Goal: Information Seeking & Learning: Check status

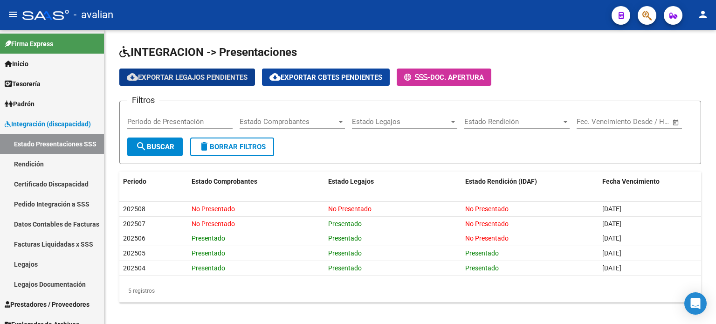
scroll to position [10, 0]
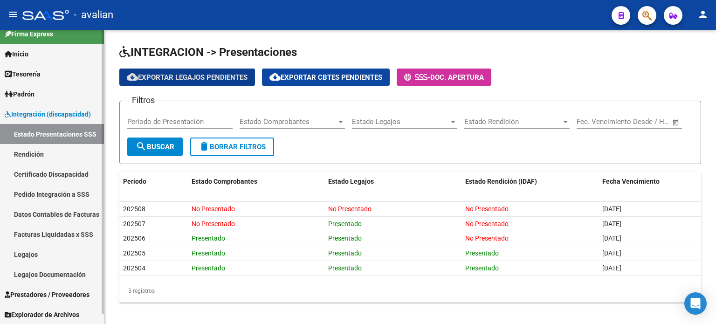
click at [48, 257] on link "Legajos" at bounding box center [52, 254] width 104 height 20
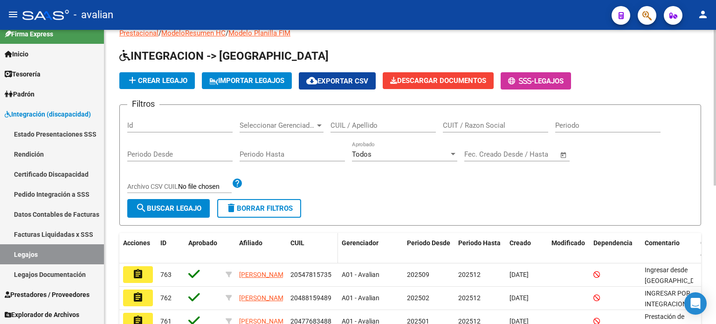
scroll to position [93, 0]
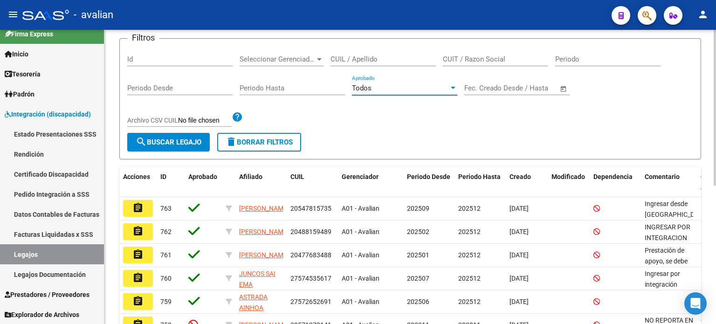
click at [443, 87] on div "Todos" at bounding box center [400, 88] width 97 height 8
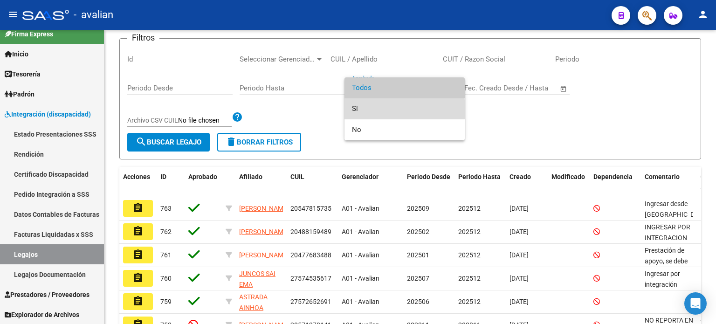
click at [370, 110] on span "Si" at bounding box center [404, 108] width 105 height 21
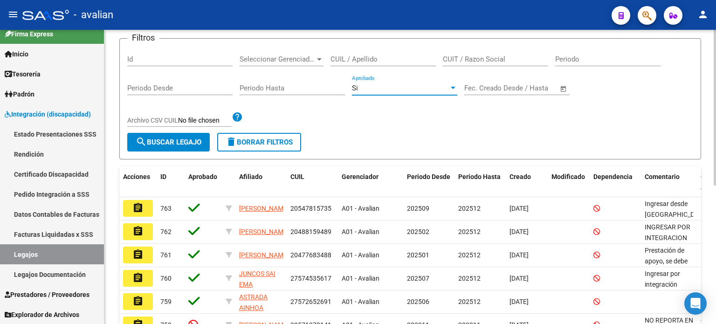
click at [172, 144] on span "search Buscar Legajo" at bounding box center [169, 142] width 66 height 8
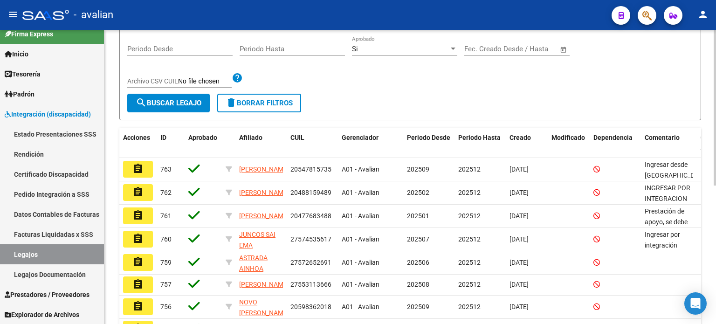
scroll to position [262, 0]
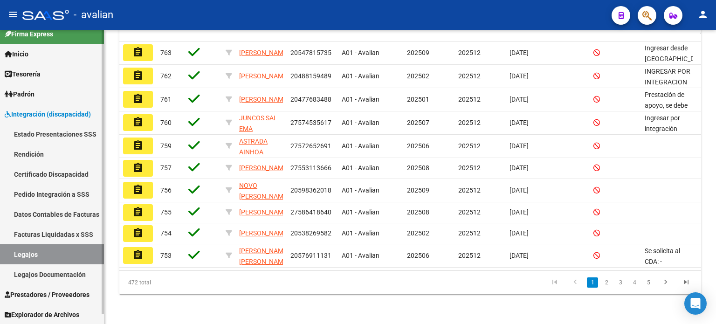
click at [47, 156] on link "Rendición" at bounding box center [52, 154] width 104 height 20
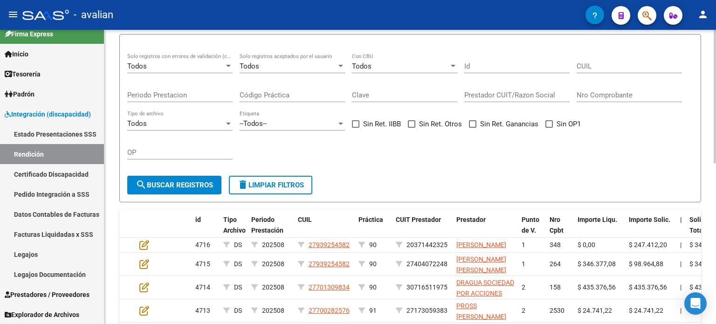
scroll to position [93, 0]
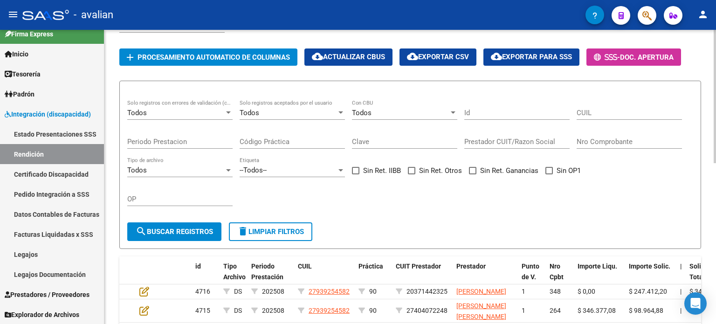
click at [298, 117] on div "Todos" at bounding box center [288, 113] width 97 height 8
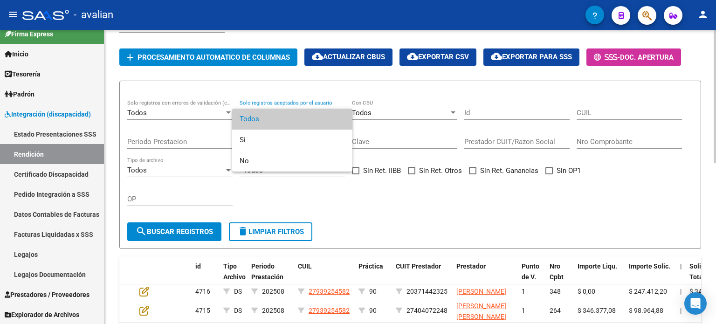
click at [298, 119] on span "Todos" at bounding box center [292, 119] width 105 height 21
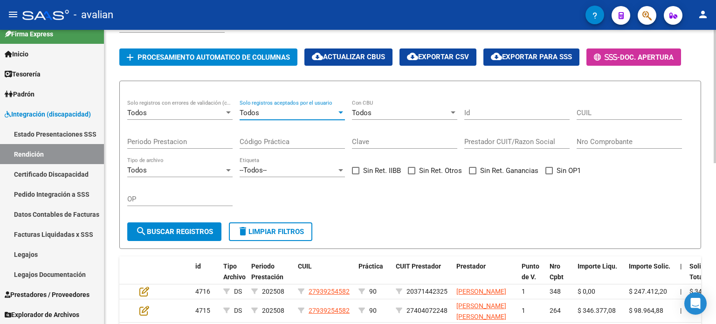
click at [293, 117] on div "Todos" at bounding box center [288, 113] width 97 height 8
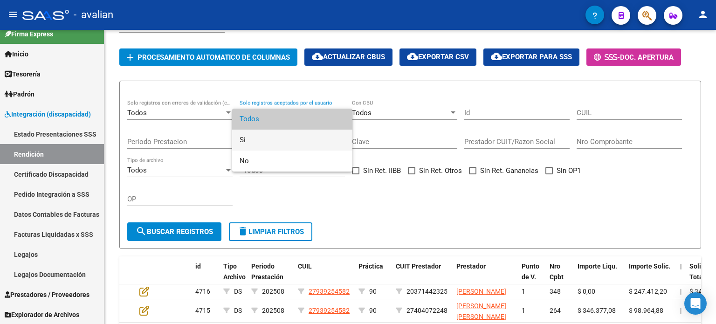
click at [277, 135] on span "Si" at bounding box center [292, 140] width 105 height 21
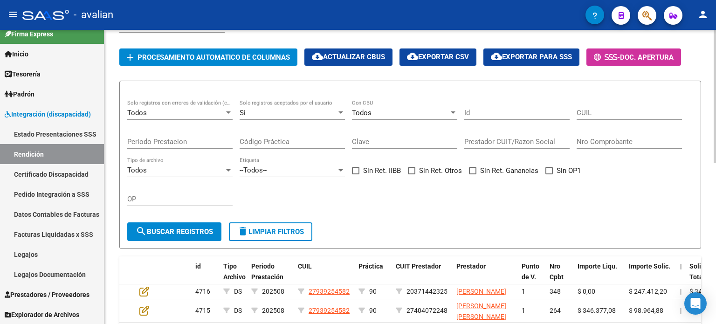
click at [204, 120] on div "Todos Solo registros con errores de validación (control 623 instructivo de rend…" at bounding box center [179, 110] width 105 height 20
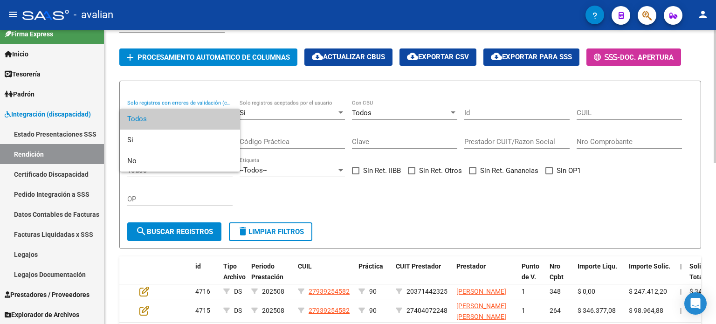
click at [204, 124] on span "Todos" at bounding box center [179, 119] width 105 height 21
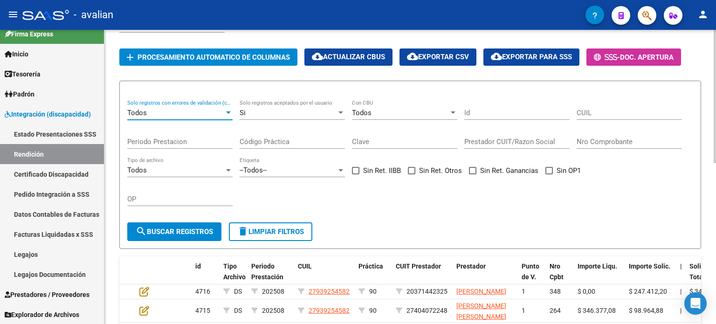
click at [204, 120] on div "Todos Solo registros con errores de validación (control 623 instructivo de rend…" at bounding box center [179, 110] width 105 height 20
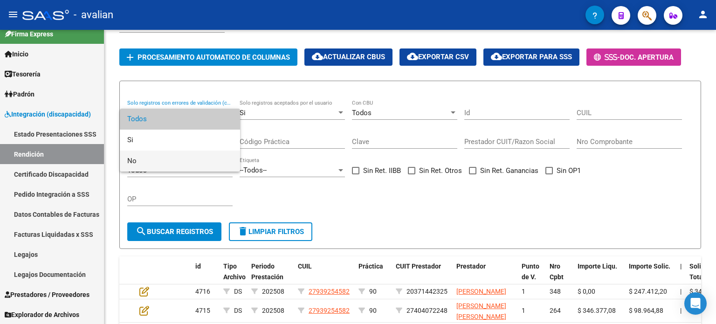
click at [166, 158] on span "No" at bounding box center [179, 161] width 105 height 21
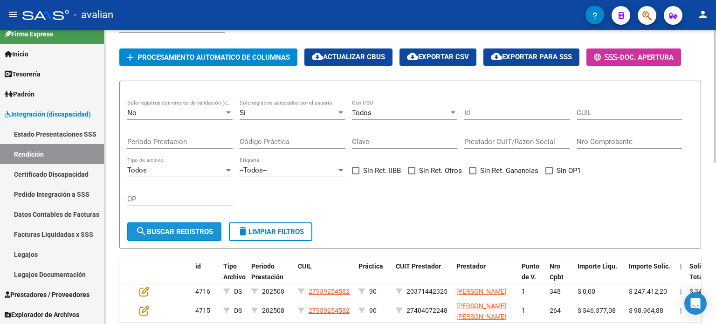
click at [176, 236] on span "search Buscar registros" at bounding box center [174, 232] width 77 height 8
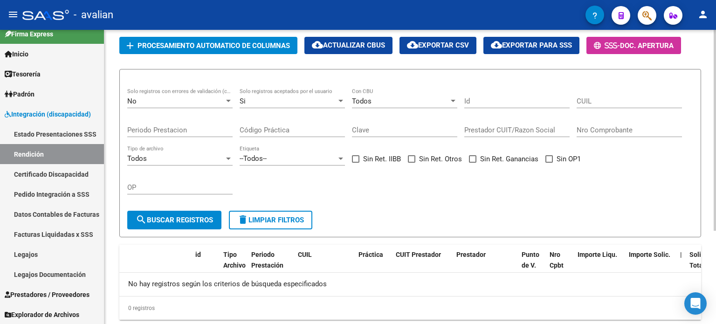
scroll to position [89, 0]
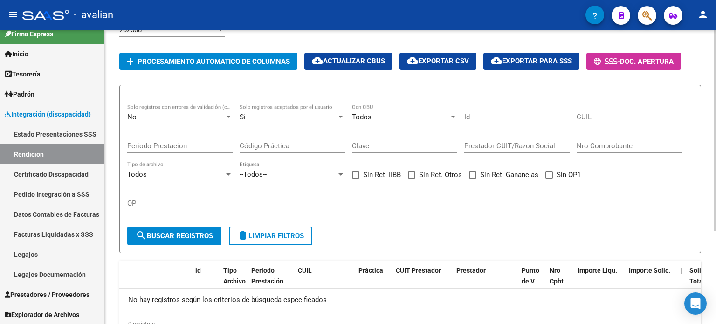
click at [203, 121] on div "No" at bounding box center [175, 117] width 97 height 8
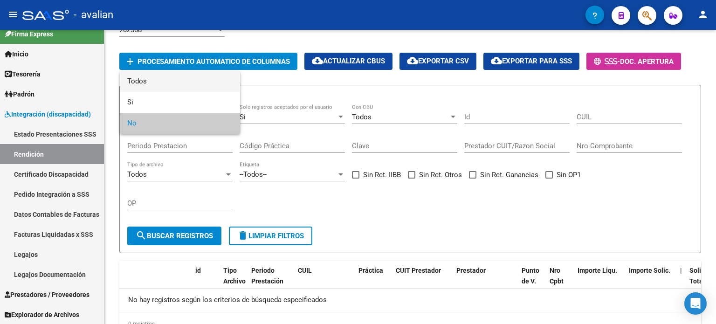
click at [189, 82] on span "Todos" at bounding box center [179, 81] width 105 height 21
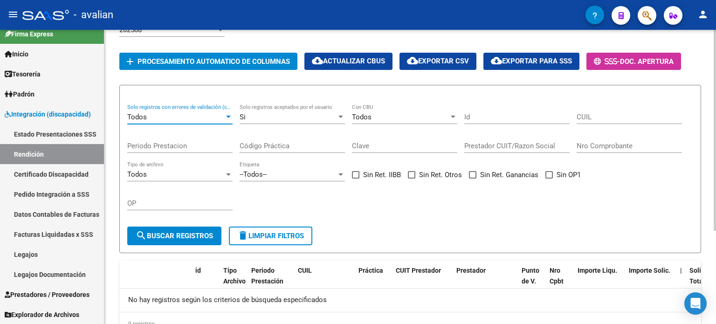
click at [179, 245] on button "search Buscar registros" at bounding box center [174, 236] width 94 height 19
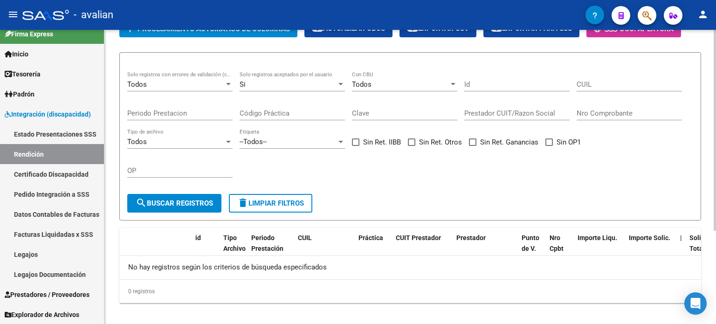
scroll to position [136, 0]
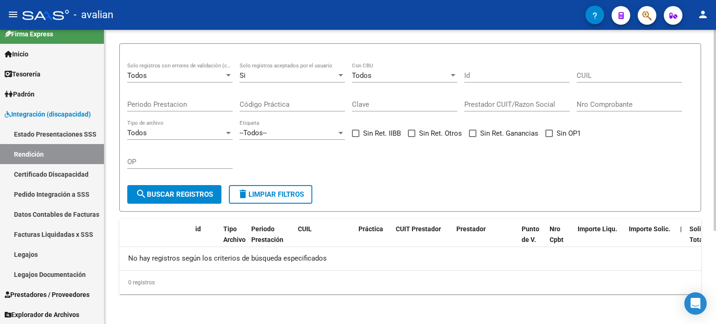
click at [301, 79] on div "Si" at bounding box center [288, 75] width 97 height 8
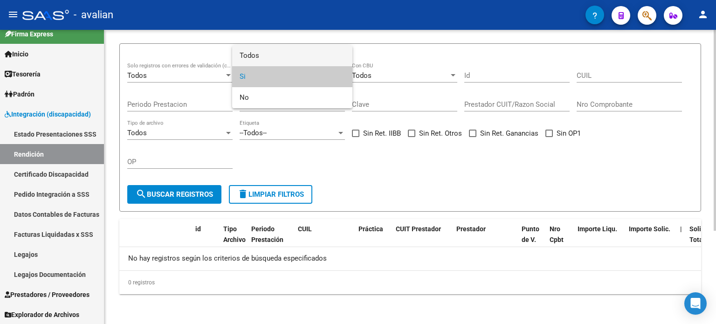
click at [298, 57] on span "Todos" at bounding box center [292, 55] width 105 height 21
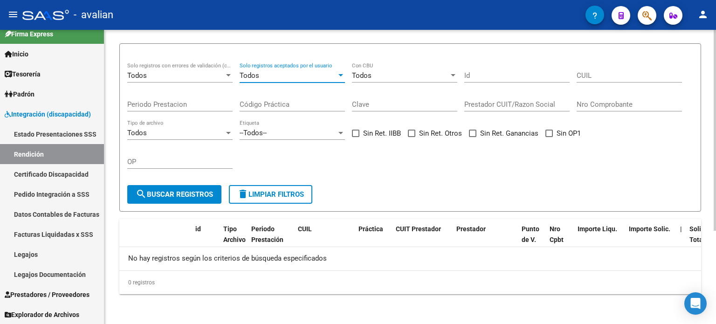
click at [188, 194] on span "search Buscar registros" at bounding box center [174, 194] width 77 height 8
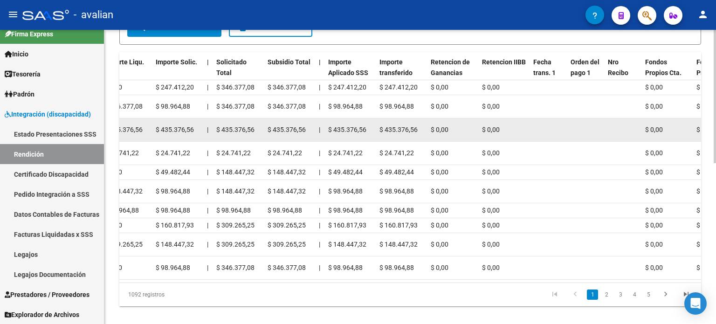
scroll to position [229, 0]
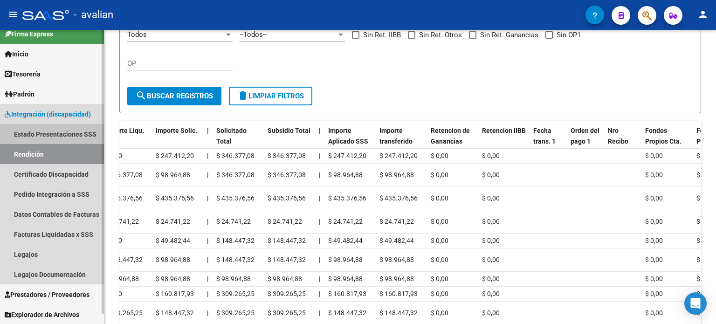
click at [47, 136] on link "Estado Presentaciones SSS" at bounding box center [52, 134] width 104 height 20
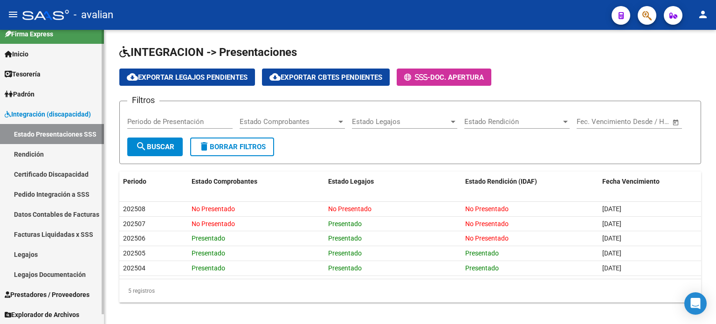
click at [65, 192] on link "Pedido Integración a SSS" at bounding box center [52, 194] width 104 height 20
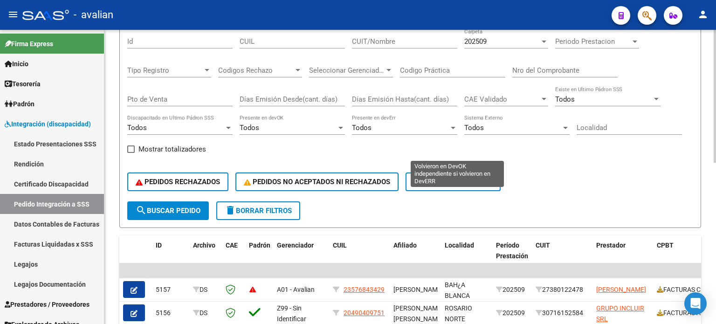
scroll to position [93, 0]
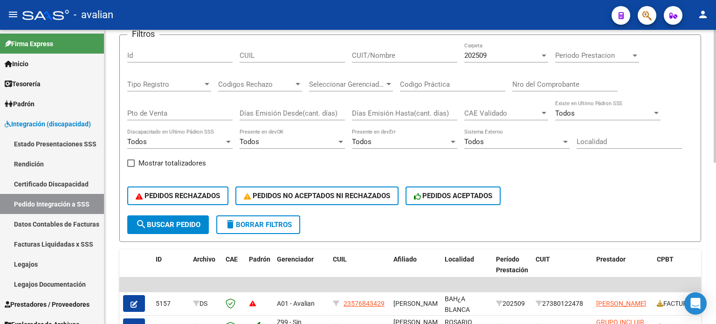
click at [177, 143] on div "Todos" at bounding box center [175, 142] width 97 height 8
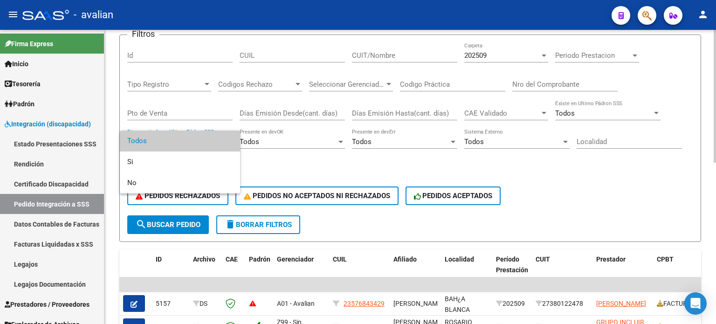
click at [177, 143] on span "Todos" at bounding box center [179, 141] width 105 height 21
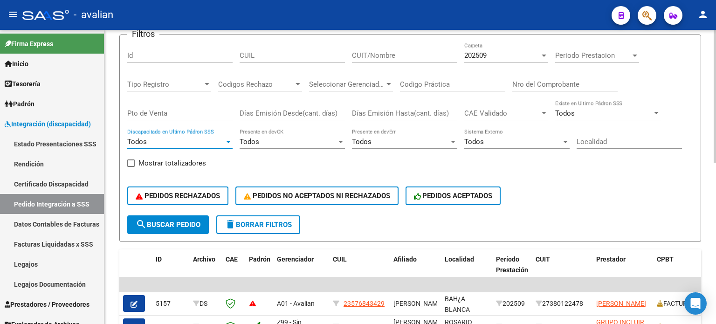
click at [334, 145] on div "Todos" at bounding box center [288, 142] width 97 height 8
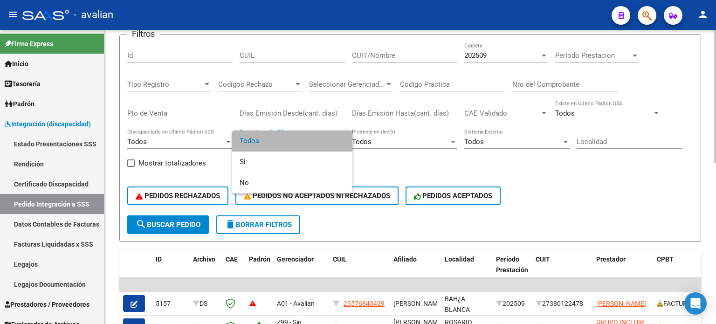
click at [334, 145] on span "Todos" at bounding box center [292, 141] width 105 height 21
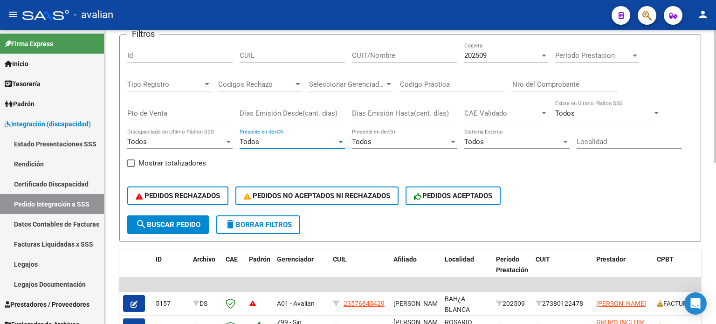
click at [326, 146] on div "Todos Presente en devOK" at bounding box center [292, 139] width 105 height 20
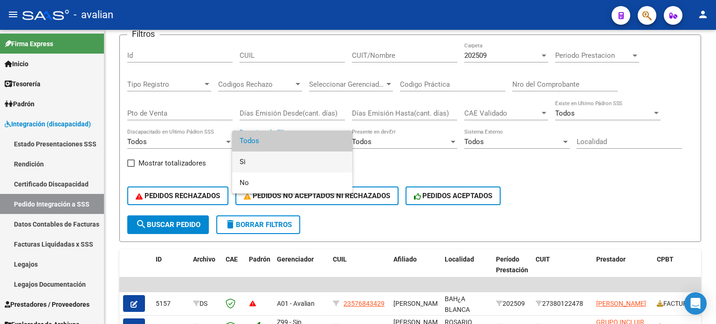
click at [319, 160] on span "Si" at bounding box center [292, 162] width 105 height 21
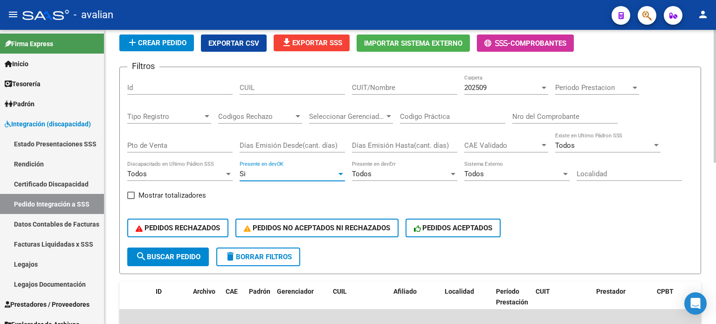
scroll to position [47, 0]
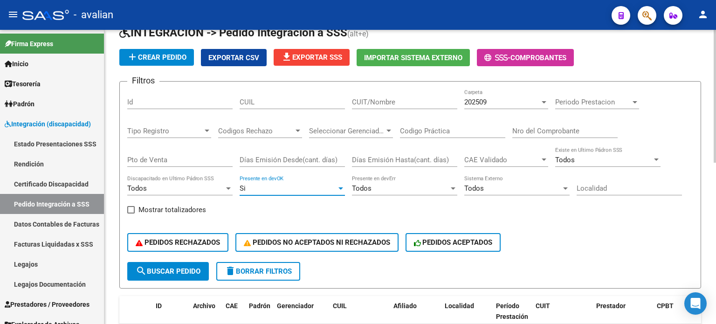
click at [509, 104] on div "202509" at bounding box center [503, 102] width 76 height 8
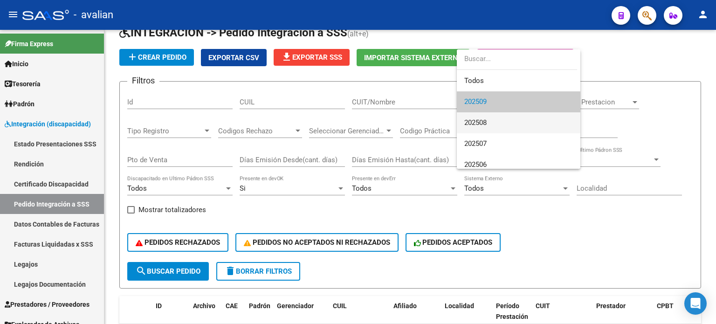
click at [502, 125] on span "202508" at bounding box center [519, 122] width 109 height 21
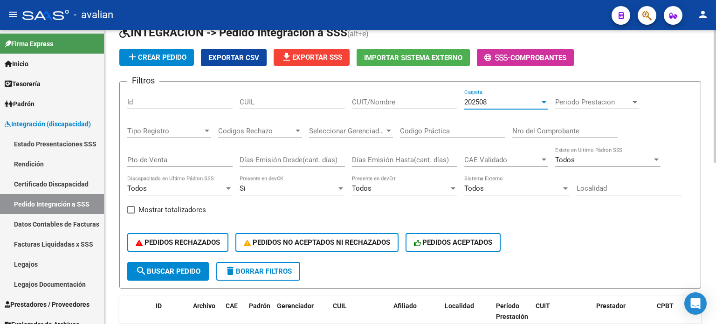
click at [589, 108] on div "Periodo Prestacion Periodo Prestacion" at bounding box center [597, 99] width 84 height 20
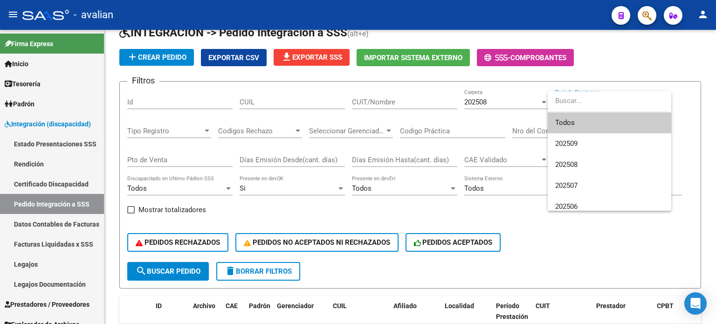
click at [500, 112] on div at bounding box center [358, 162] width 716 height 324
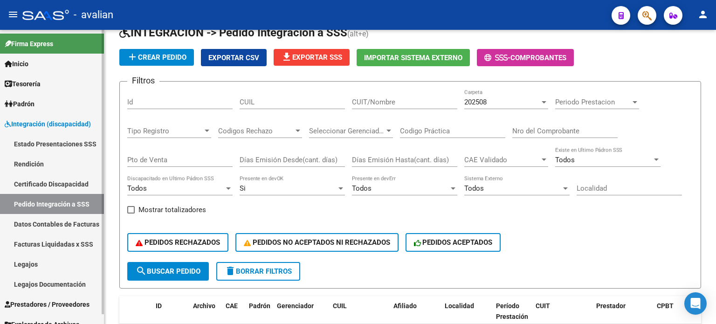
click at [32, 163] on link "Rendición" at bounding box center [52, 164] width 104 height 20
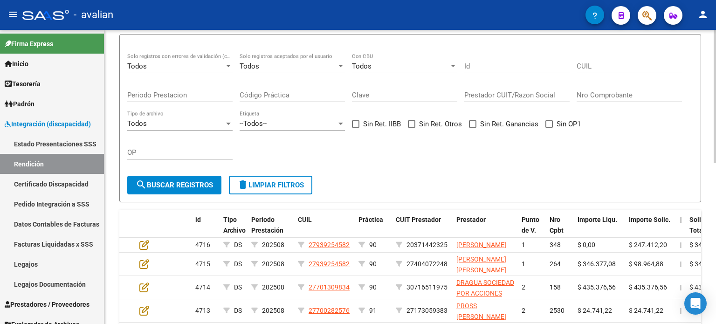
scroll to position [93, 0]
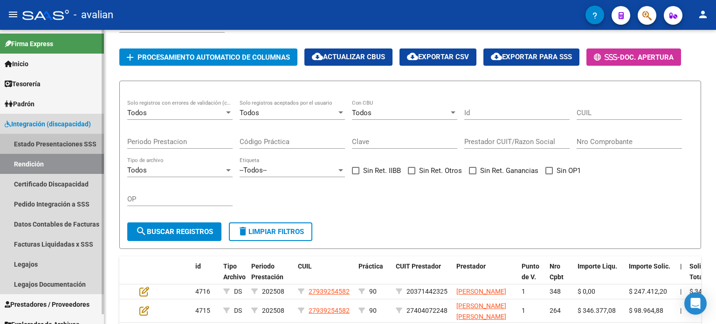
click at [65, 143] on link "Estado Presentaciones SSS" at bounding box center [52, 144] width 104 height 20
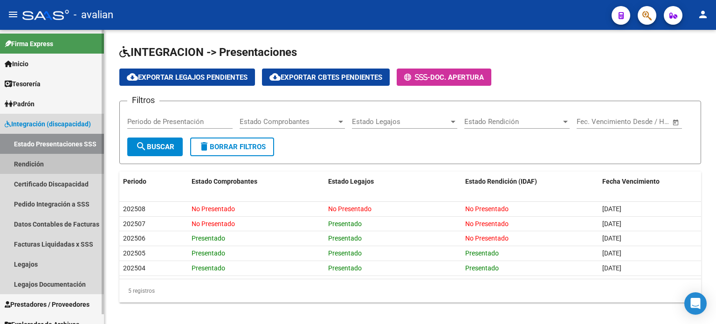
click at [58, 166] on link "Rendición" at bounding box center [52, 164] width 104 height 20
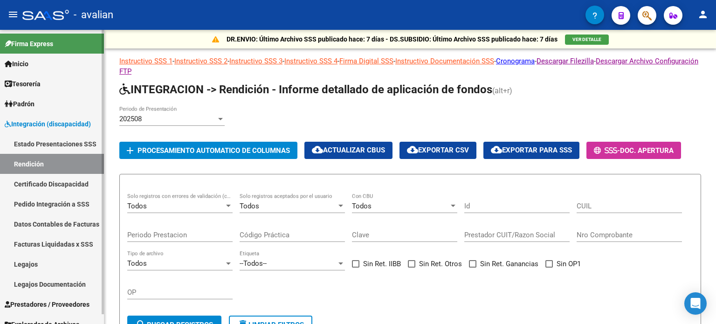
scroll to position [10, 0]
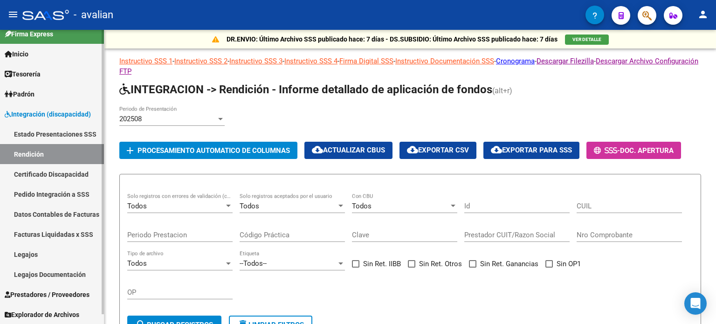
click at [84, 292] on span "Prestadores / Proveedores" at bounding box center [47, 295] width 85 height 10
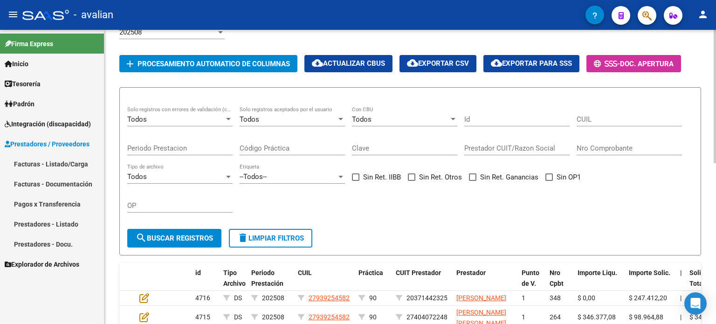
scroll to position [140, 0]
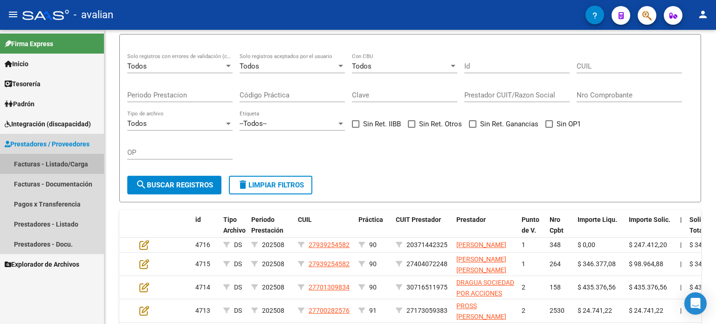
click at [78, 166] on link "Facturas - Listado/Carga" at bounding box center [52, 164] width 104 height 20
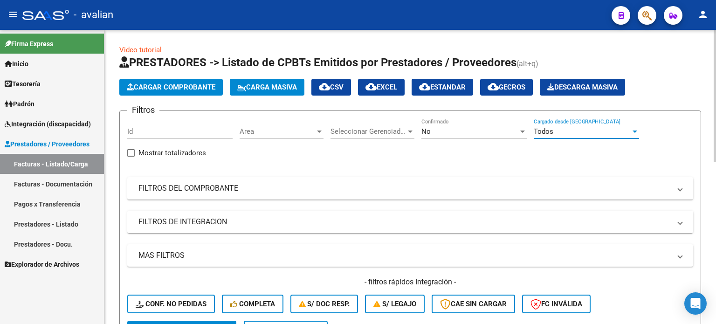
click at [590, 131] on div "Todos" at bounding box center [582, 131] width 97 height 8
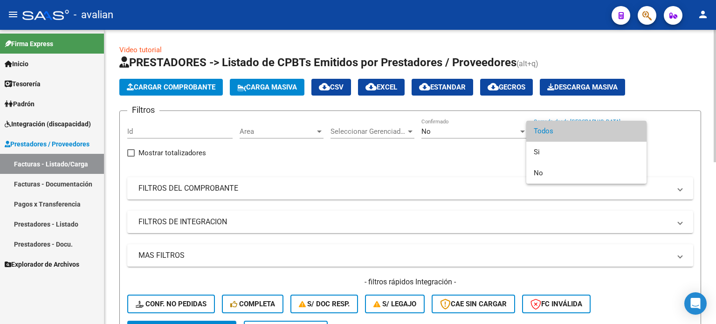
click at [590, 132] on span "Todos" at bounding box center [586, 131] width 105 height 21
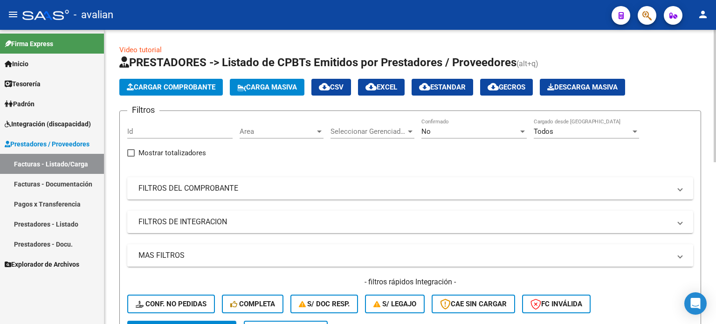
click at [193, 255] on mat-panel-title "MAS FILTROS" at bounding box center [405, 255] width 533 height 10
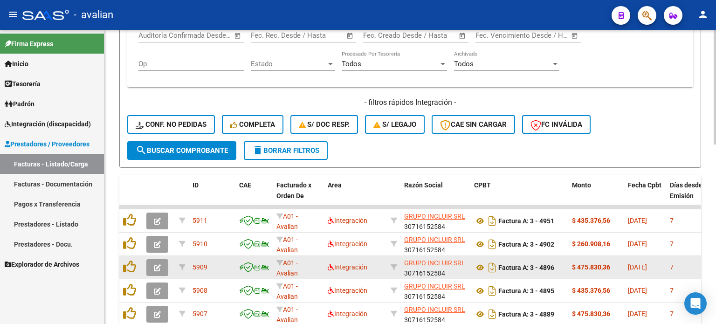
scroll to position [280, 0]
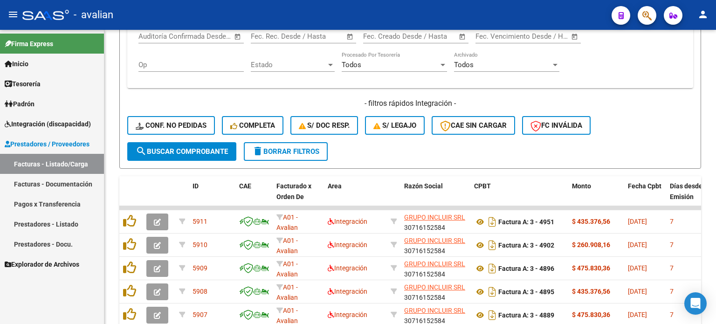
click at [47, 84] on link "Tesorería" at bounding box center [52, 84] width 104 height 20
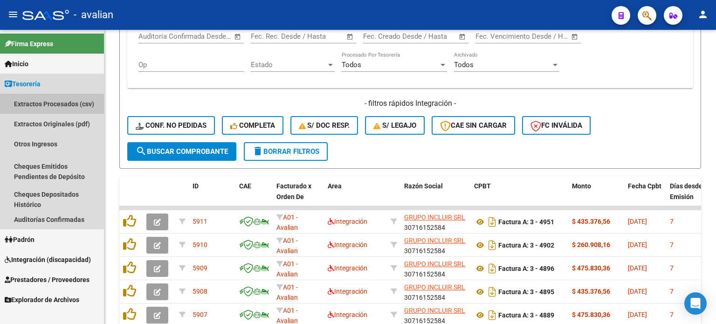
click at [61, 108] on link "Extractos Procesados (csv)" at bounding box center [52, 104] width 104 height 20
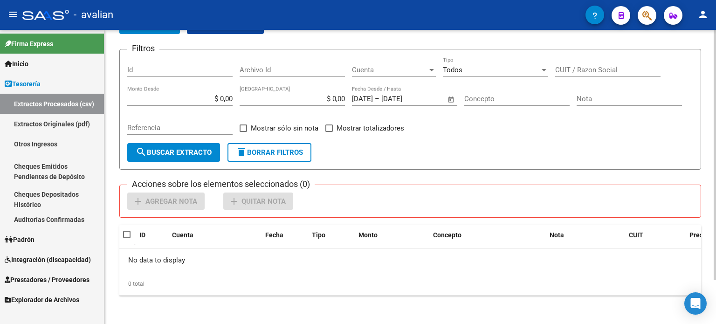
scroll to position [5, 0]
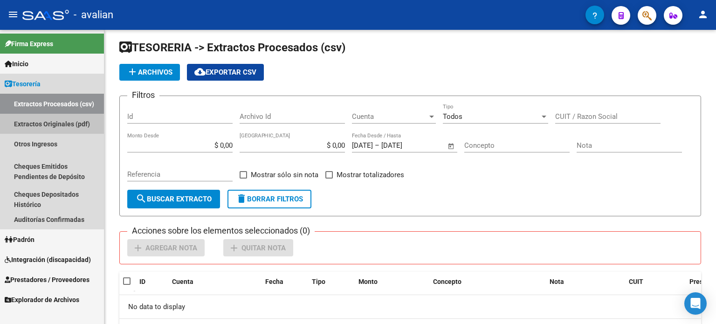
click at [45, 125] on link "Extractos Originales (pdf)" at bounding box center [52, 124] width 104 height 20
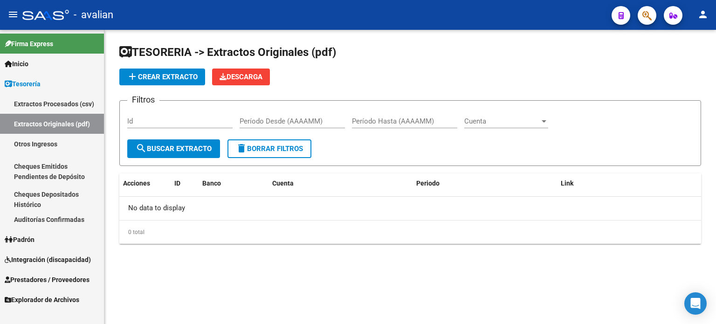
click at [45, 100] on link "Extractos Procesados (csv)" at bounding box center [52, 104] width 104 height 20
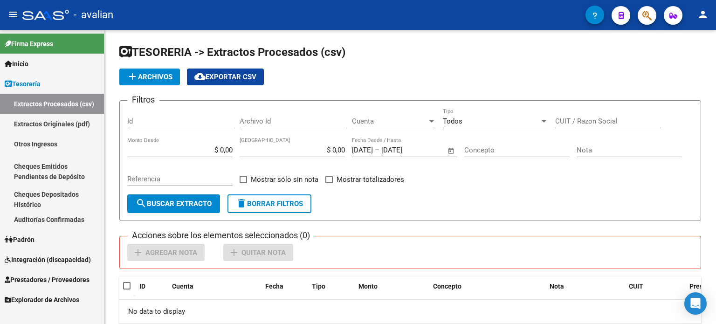
click at [55, 240] on link "Padrón" at bounding box center [52, 239] width 104 height 20
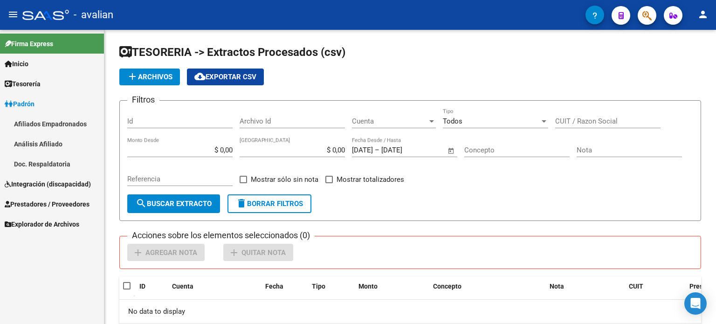
click at [66, 183] on span "Integración (discapacidad)" at bounding box center [48, 184] width 86 height 10
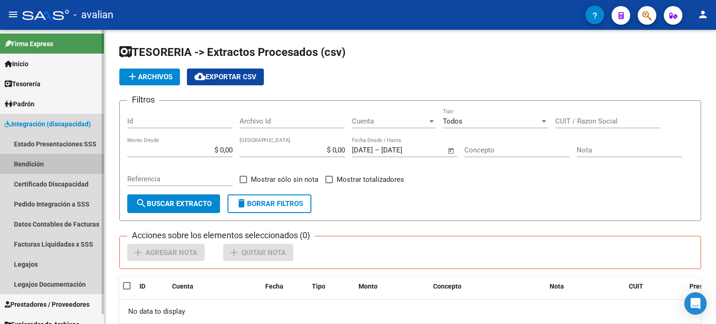
click at [44, 162] on link "Rendición" at bounding box center [52, 164] width 104 height 20
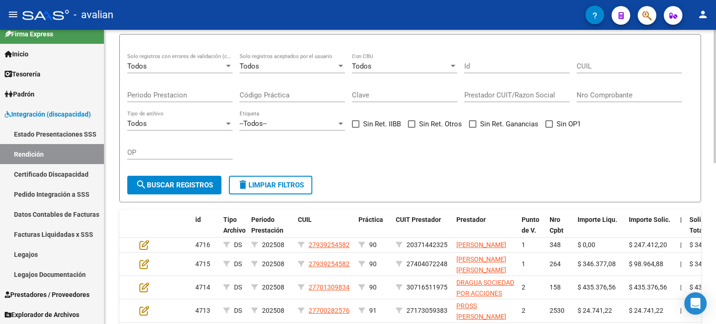
scroll to position [93, 0]
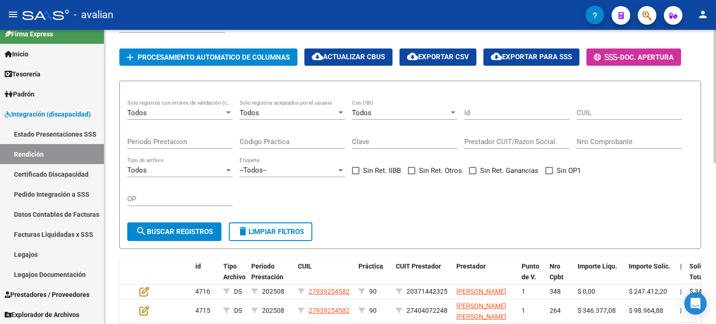
click at [265, 177] on div "--Todos-- Etiqueta" at bounding box center [292, 167] width 105 height 20
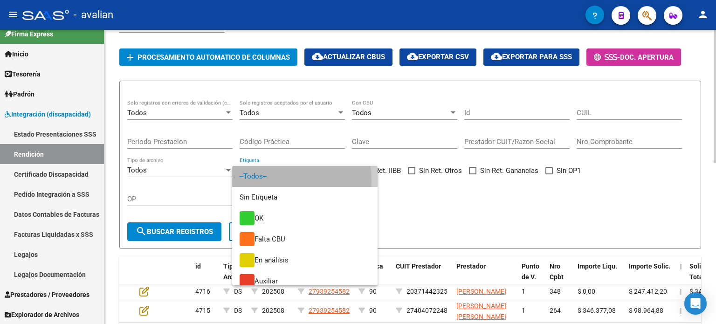
click at [265, 181] on span "--Todos--" at bounding box center [305, 176] width 131 height 21
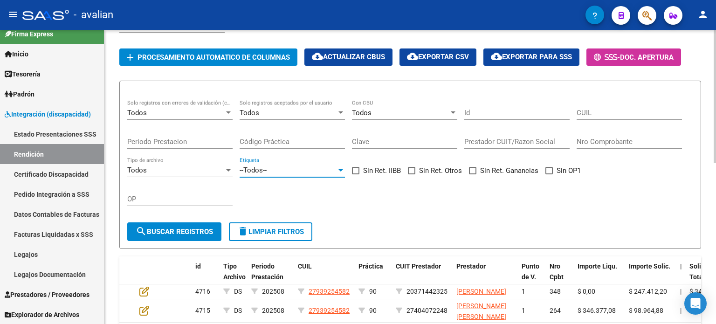
click at [222, 174] on div "Todos" at bounding box center [175, 170] width 97 height 8
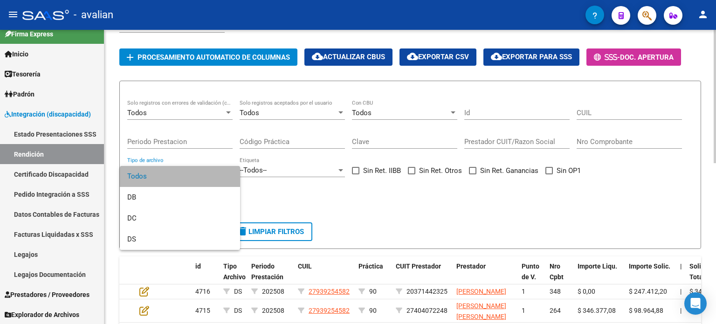
click at [222, 176] on span "Todos" at bounding box center [179, 176] width 105 height 21
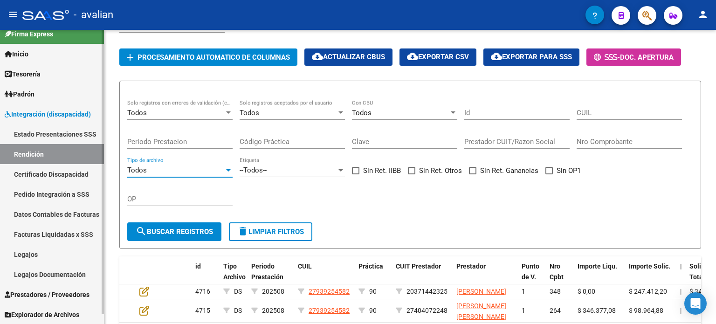
click at [70, 193] on link "Pedido Integración a SSS" at bounding box center [52, 194] width 104 height 20
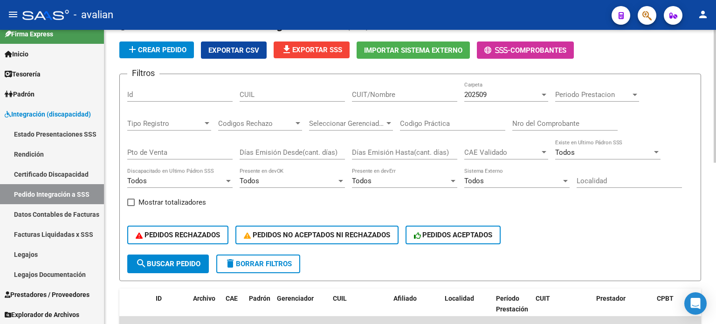
scroll to position [54, 0]
click at [504, 89] on div "202509 Carpeta" at bounding box center [507, 92] width 84 height 20
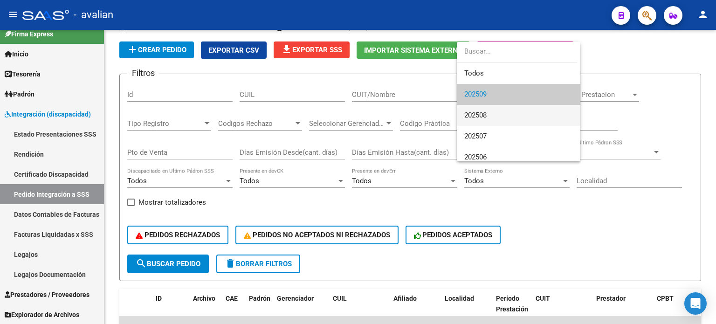
click at [492, 116] on span "202508" at bounding box center [519, 115] width 109 height 21
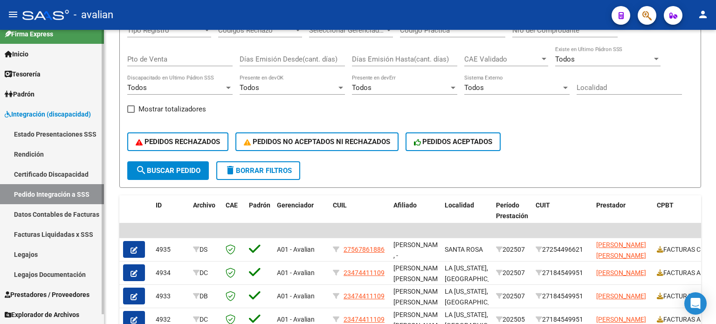
scroll to position [147, 0]
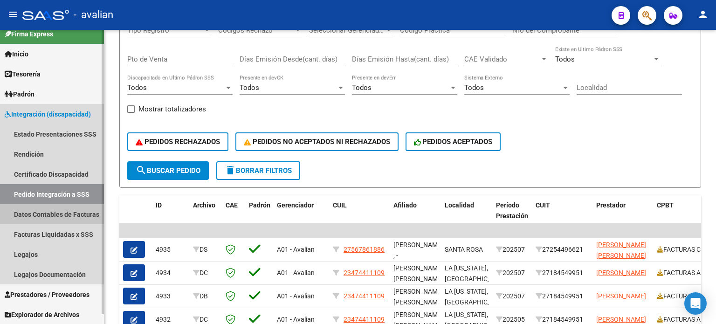
click at [50, 216] on link "Datos Contables de Facturas" at bounding box center [52, 214] width 104 height 20
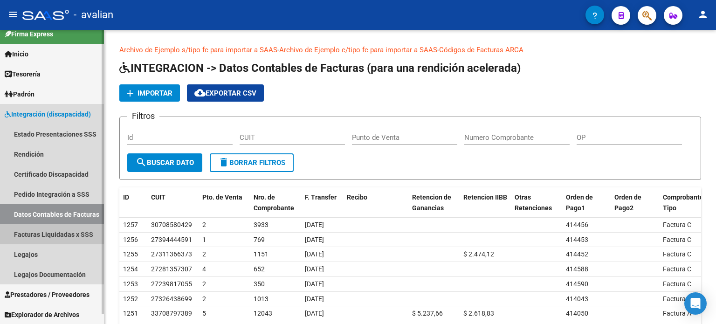
click at [49, 233] on link "Facturas Liquidadas x SSS" at bounding box center [52, 234] width 104 height 20
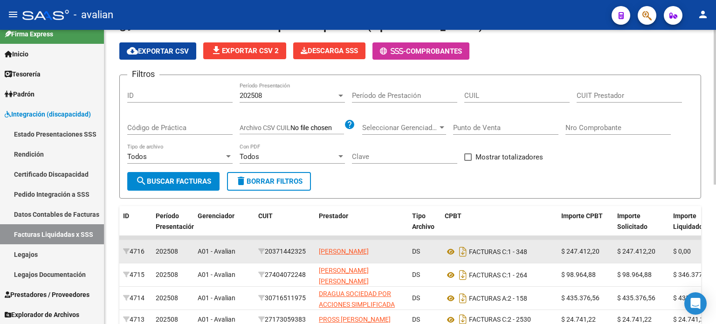
scroll to position [67, 0]
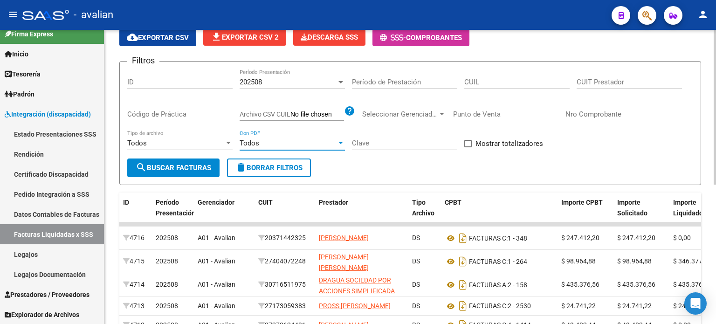
click at [336, 143] on div "Todos" at bounding box center [288, 143] width 97 height 8
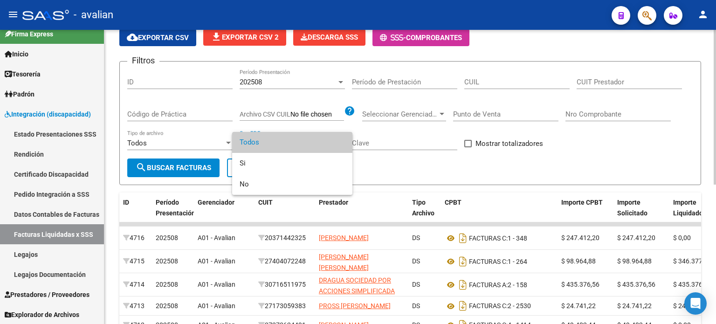
click at [336, 143] on span "Todos" at bounding box center [292, 142] width 105 height 21
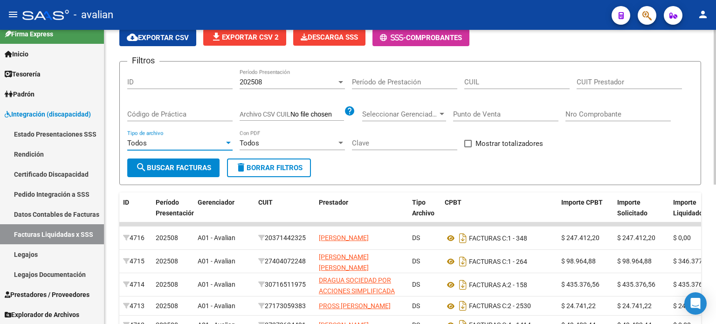
click at [210, 143] on div "Todos" at bounding box center [175, 143] width 97 height 8
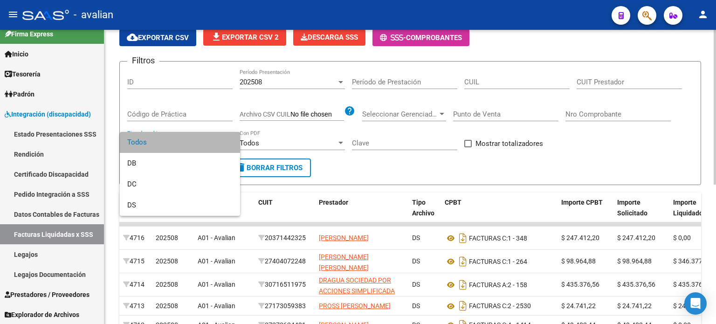
click at [210, 143] on span "Todos" at bounding box center [179, 142] width 105 height 21
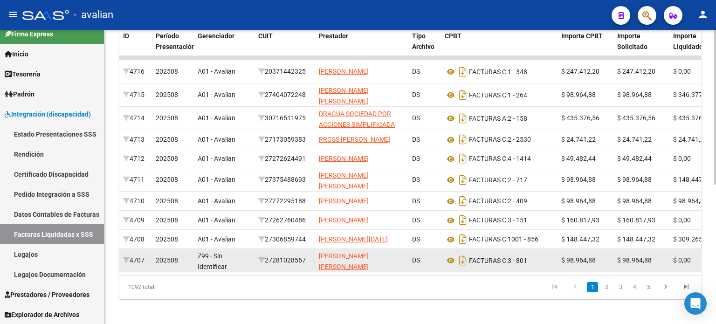
scroll to position [265, 0]
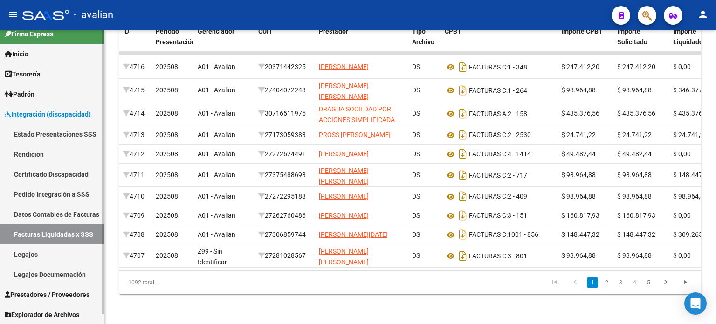
click at [76, 299] on link "Prestadores / Proveedores" at bounding box center [52, 294] width 104 height 20
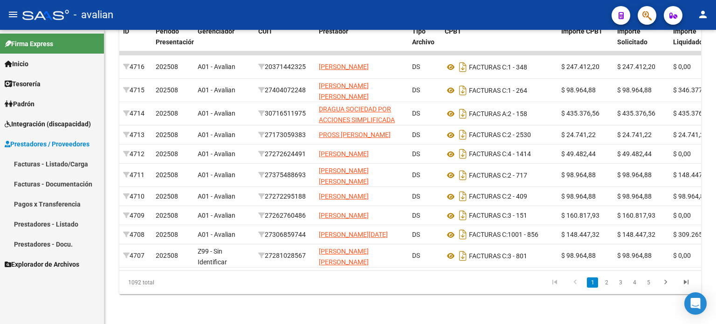
scroll to position [0, 0]
click at [67, 120] on span "Integración (discapacidad)" at bounding box center [48, 124] width 86 height 10
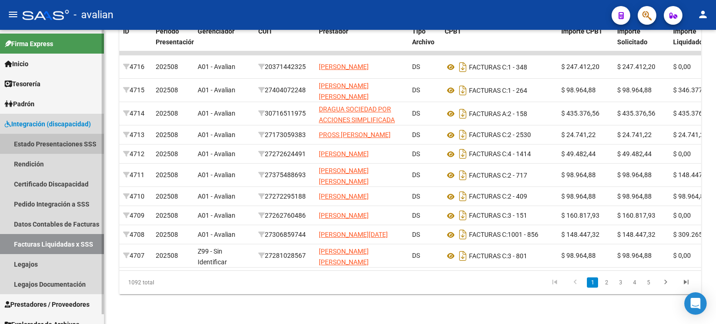
click at [59, 152] on link "Estado Presentaciones SSS" at bounding box center [52, 144] width 104 height 20
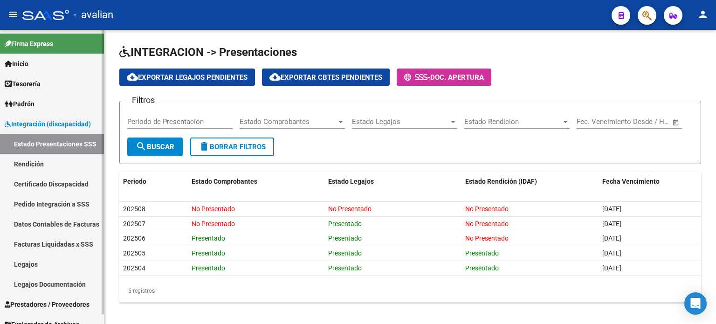
click at [58, 161] on link "Rendición" at bounding box center [52, 164] width 104 height 20
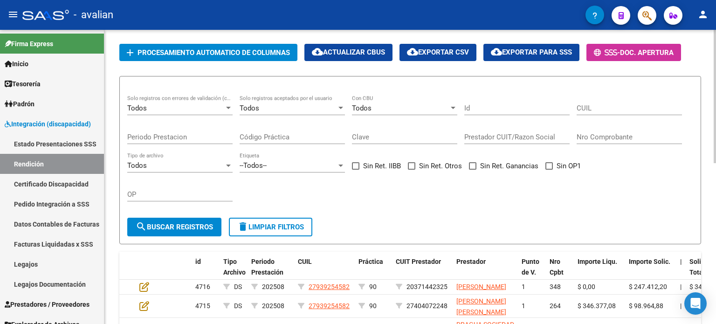
scroll to position [140, 0]
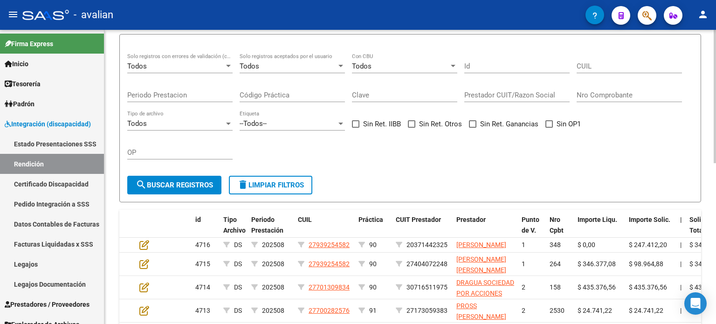
click at [215, 128] on div "Todos" at bounding box center [175, 123] width 97 height 8
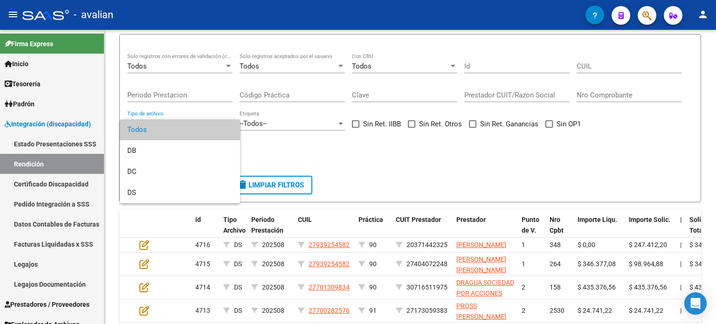
click at [297, 143] on div at bounding box center [358, 162] width 716 height 324
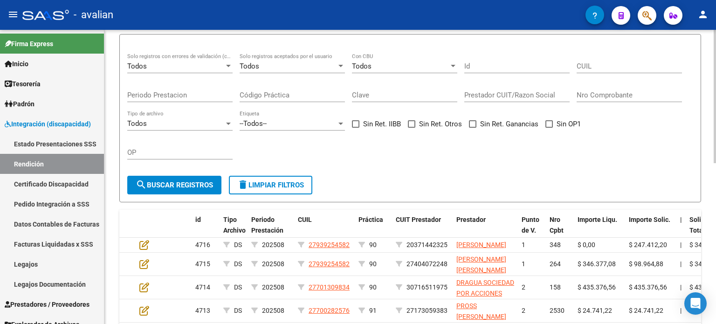
click at [305, 124] on div "--Todos-- Etiqueta" at bounding box center [292, 121] width 105 height 20
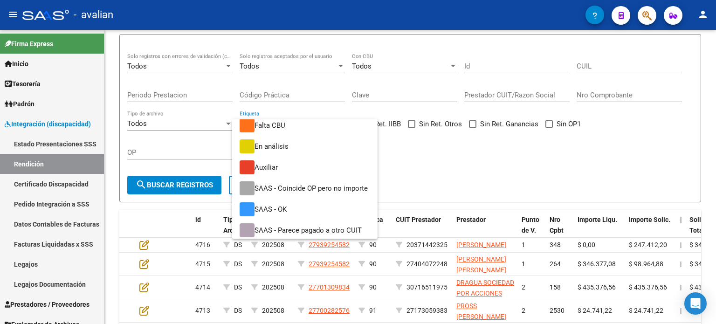
scroll to position [69, 0]
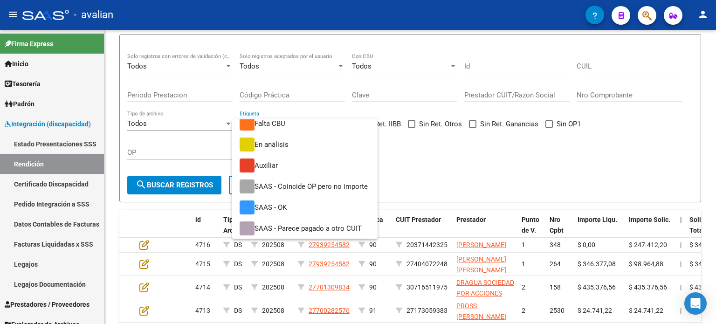
click at [473, 182] on div at bounding box center [358, 162] width 716 height 324
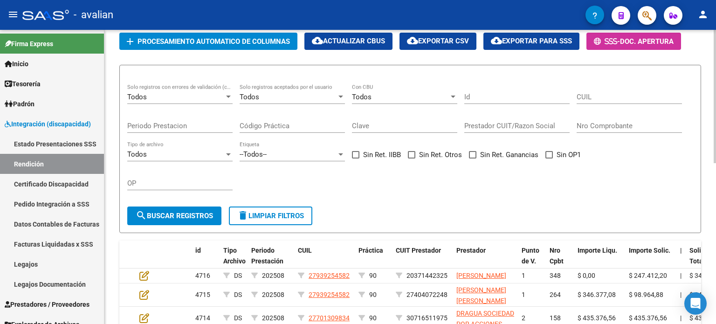
scroll to position [93, 0]
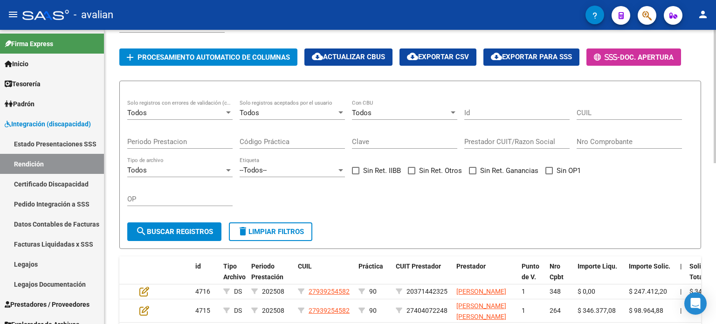
click at [331, 117] on div "Todos" at bounding box center [288, 113] width 97 height 8
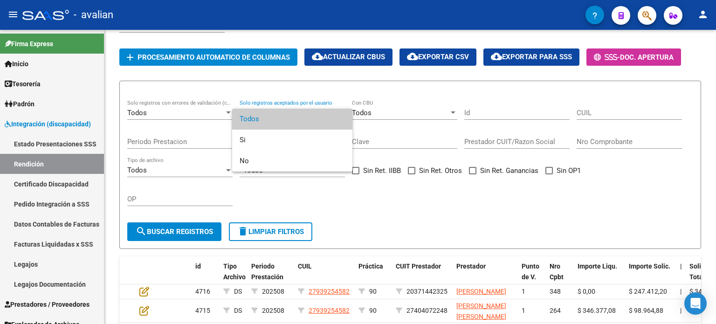
click at [388, 120] on div at bounding box center [358, 162] width 716 height 324
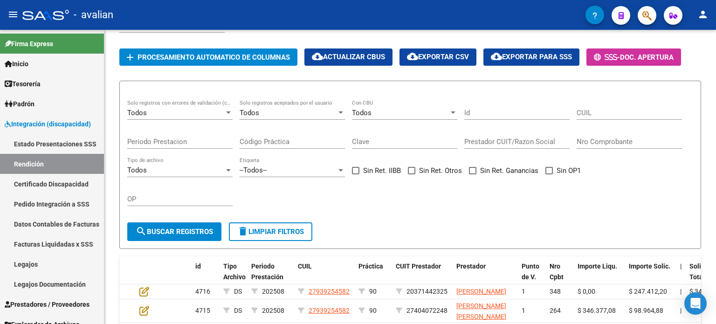
click at [388, 117] on div "Todos" at bounding box center [400, 113] width 97 height 8
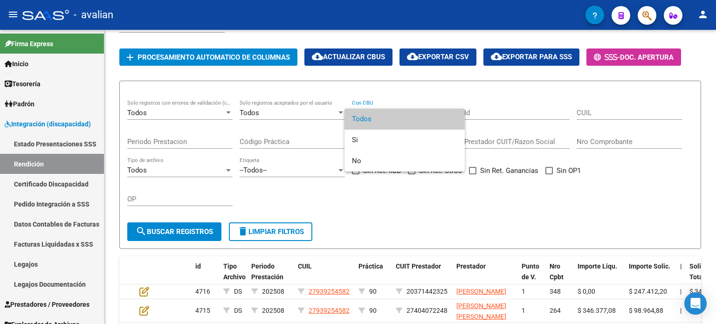
click at [388, 120] on span "Todos" at bounding box center [404, 119] width 105 height 21
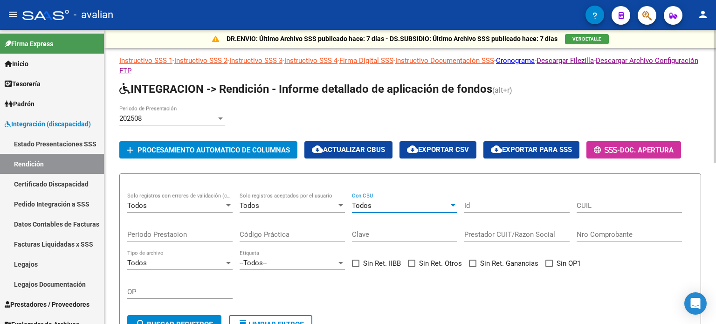
scroll to position [0, 0]
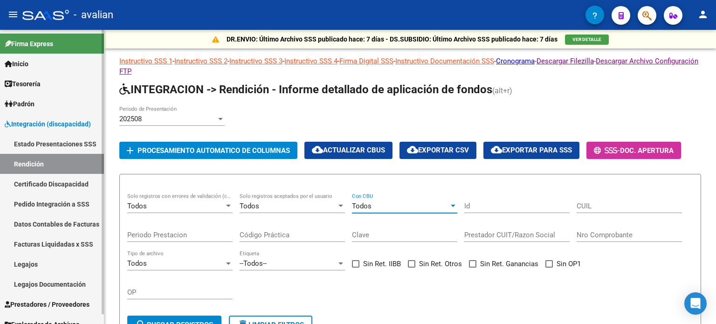
click at [50, 142] on link "Estado Presentaciones SSS" at bounding box center [52, 144] width 104 height 20
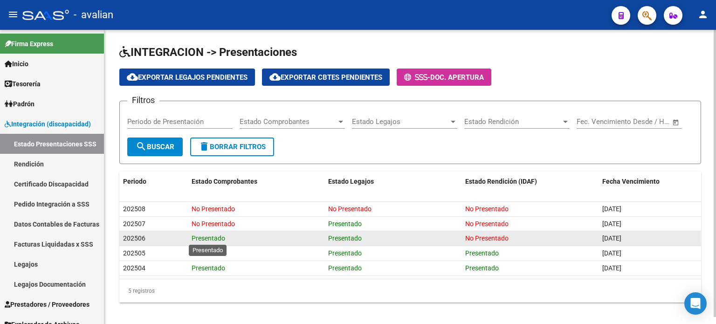
click at [216, 237] on span "Presentado" at bounding box center [209, 238] width 34 height 7
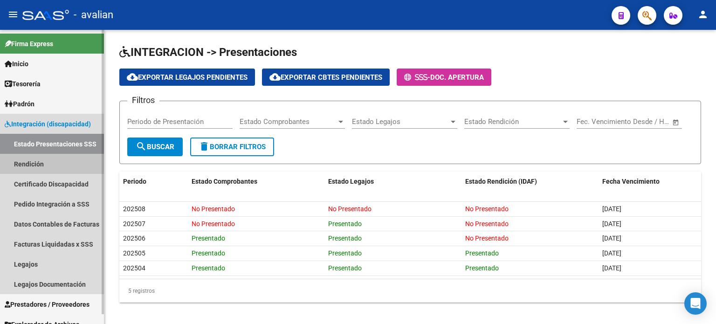
click at [43, 162] on link "Rendición" at bounding box center [52, 164] width 104 height 20
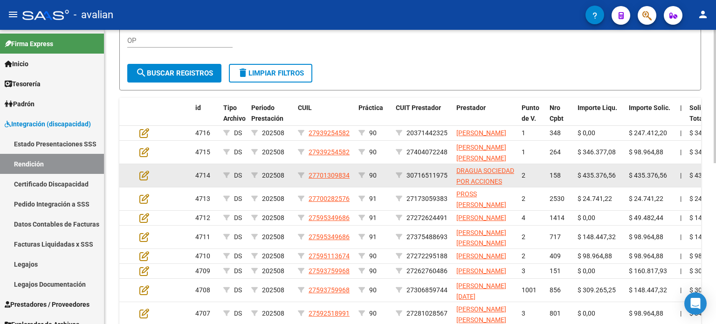
scroll to position [272, 0]
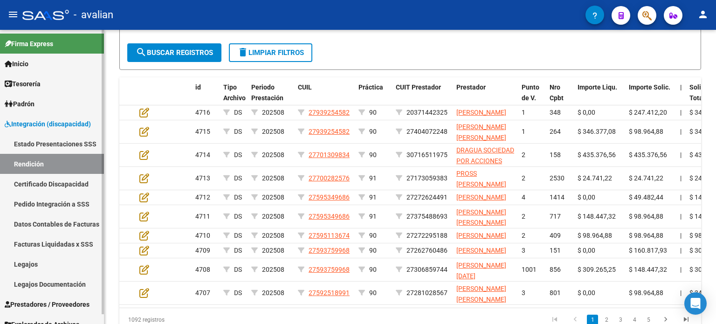
click at [62, 206] on link "Pedido Integración a SSS" at bounding box center [52, 204] width 104 height 20
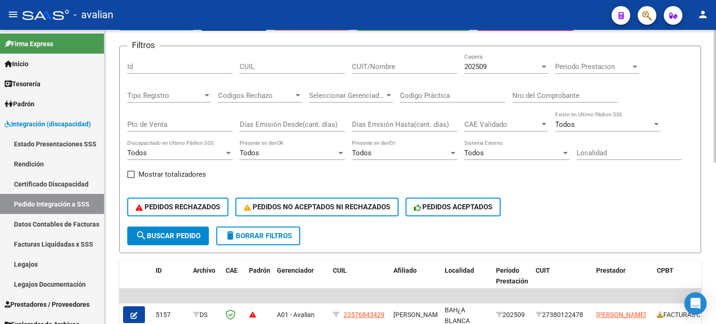
scroll to position [39, 0]
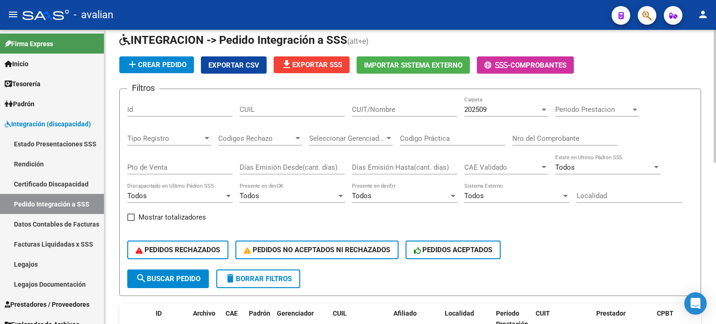
click at [537, 108] on div "202509" at bounding box center [503, 109] width 76 height 8
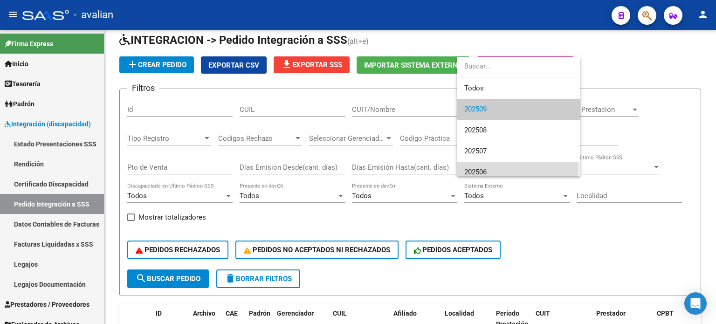
click at [500, 166] on span "202506" at bounding box center [519, 172] width 109 height 21
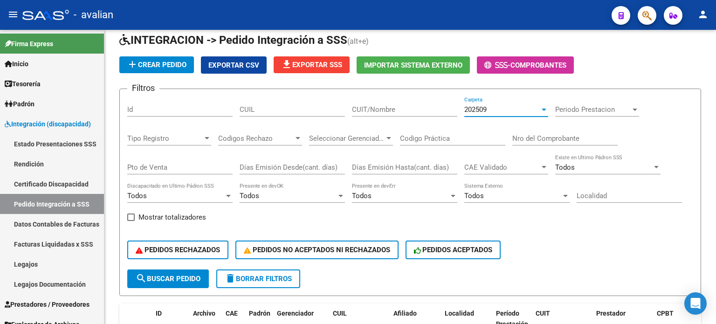
scroll to position [6, 0]
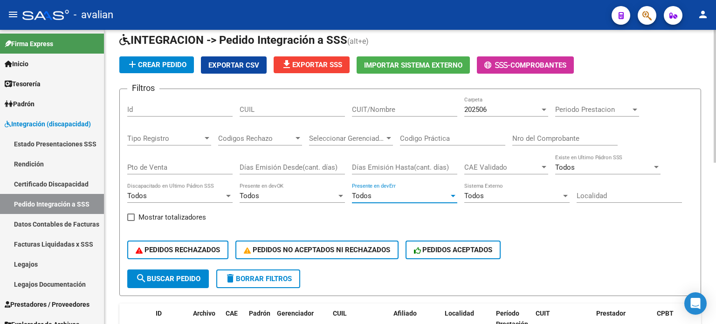
click at [398, 199] on div "Todos" at bounding box center [400, 196] width 97 height 8
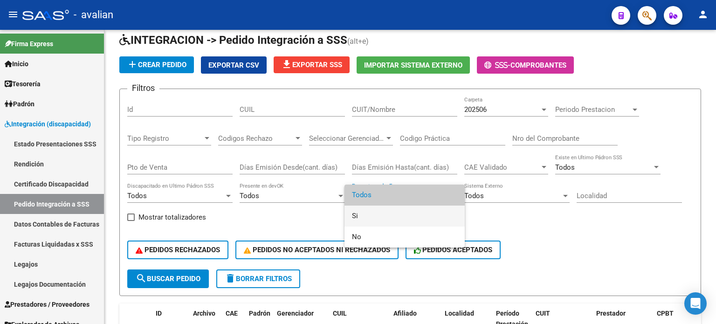
click at [391, 212] on span "Si" at bounding box center [404, 216] width 105 height 21
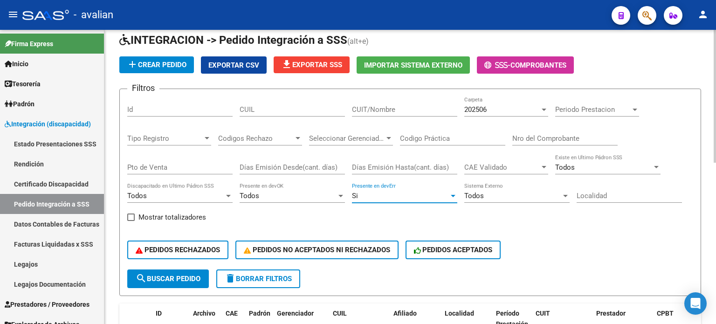
click at [426, 200] on div "Si Presente en devErr" at bounding box center [404, 193] width 105 height 20
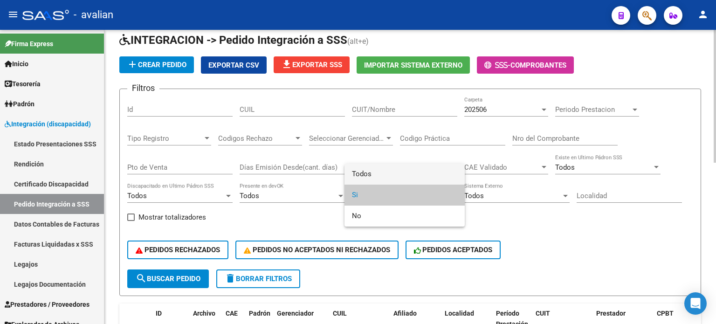
click at [401, 173] on span "Todos" at bounding box center [404, 174] width 105 height 21
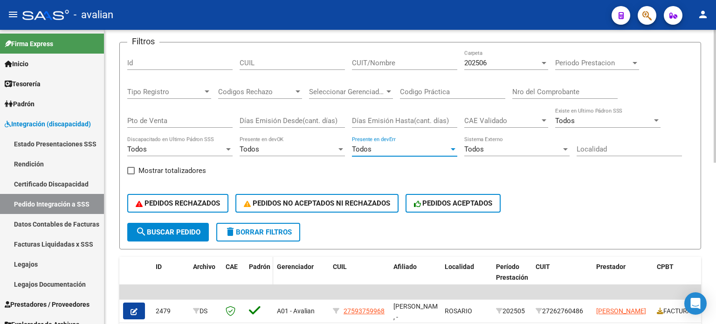
scroll to position [132, 0]
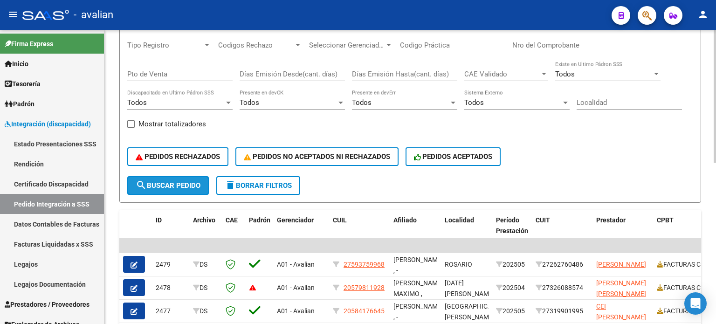
click at [198, 187] on span "search Buscar Pedido" at bounding box center [168, 185] width 65 height 8
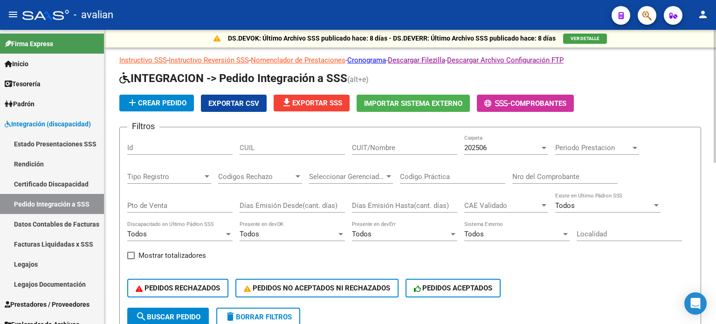
scroll to position [0, 0]
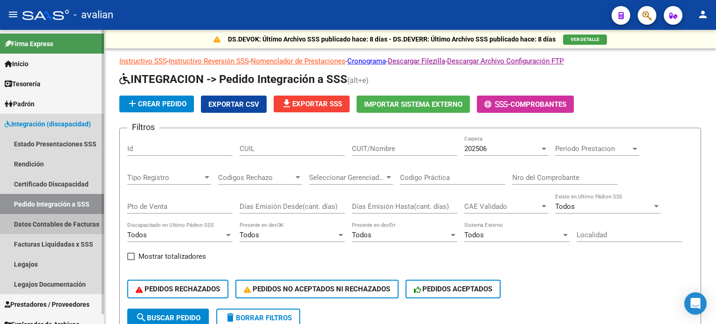
click at [60, 226] on link "Datos Contables de Facturas" at bounding box center [52, 224] width 104 height 20
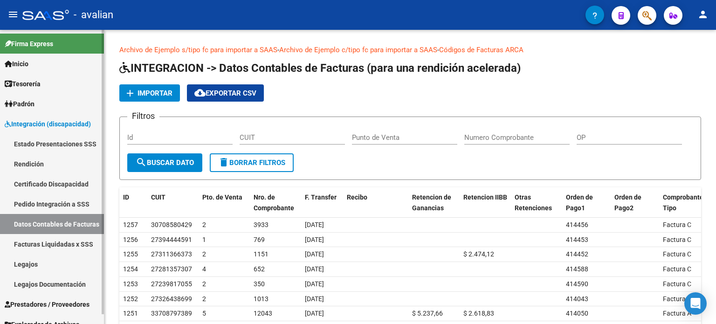
click at [55, 243] on link "Facturas Liquidadas x SSS" at bounding box center [52, 244] width 104 height 20
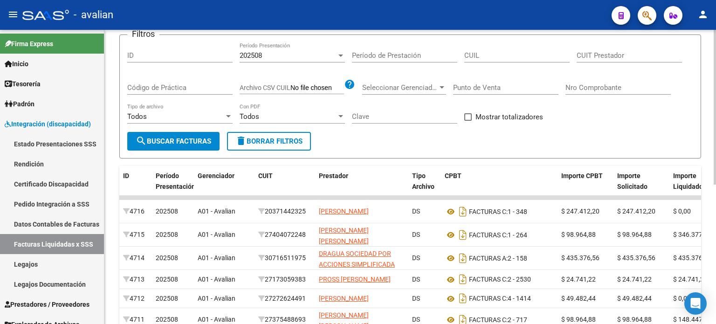
scroll to position [47, 0]
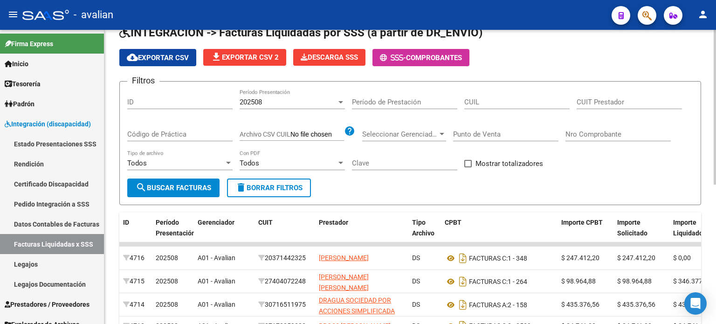
click at [318, 132] on input "Archivo CSV CUIL" at bounding box center [318, 135] width 54 height 8
click at [441, 138] on div "Seleccionar Gerenciador" at bounding box center [404, 134] width 84 height 8
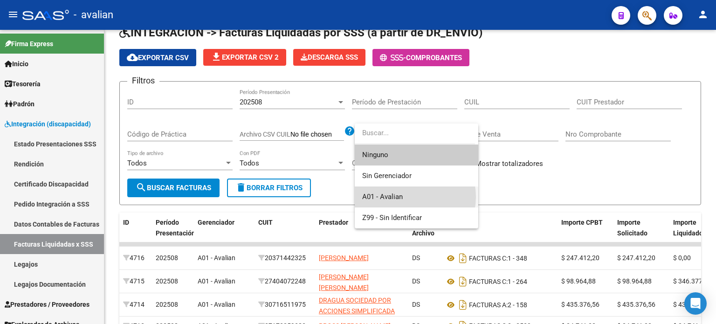
click at [406, 197] on span "A01 - Avalian" at bounding box center [416, 197] width 109 height 21
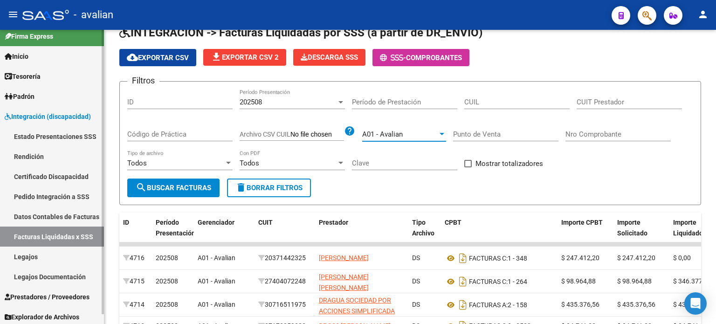
scroll to position [10, 0]
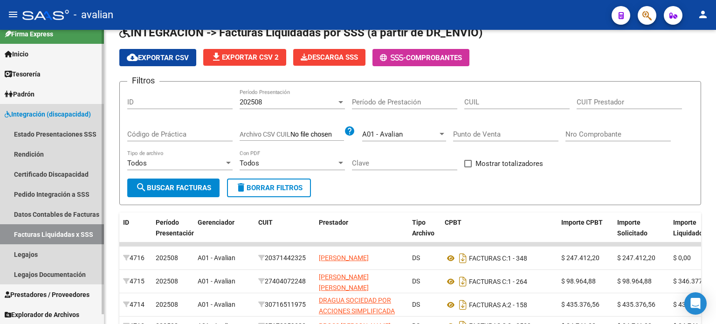
click at [37, 113] on span "Integración (discapacidad)" at bounding box center [48, 114] width 86 height 10
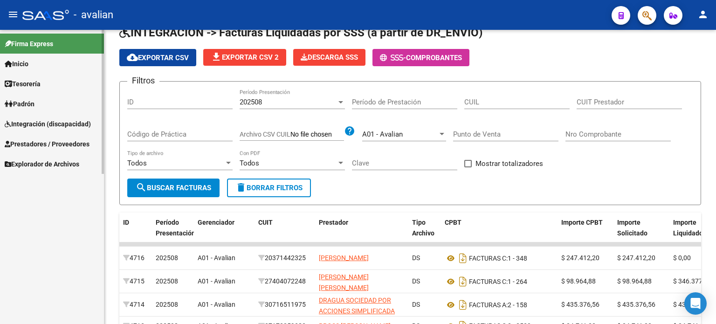
scroll to position [0, 0]
click at [48, 143] on span "Prestadores / Proveedores" at bounding box center [47, 144] width 85 height 10
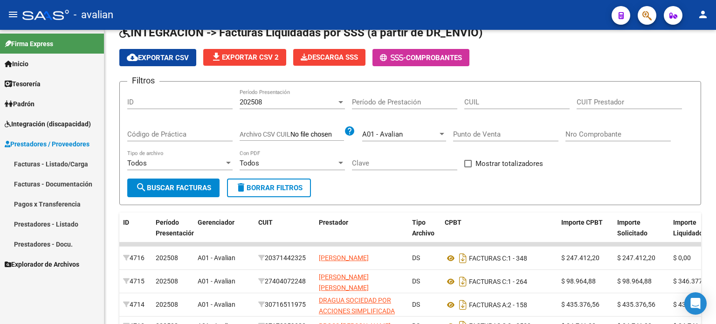
click at [40, 143] on span "Prestadores / Proveedores" at bounding box center [47, 144] width 85 height 10
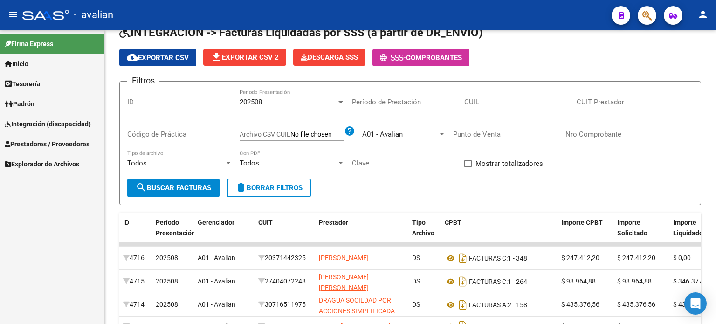
click at [35, 81] on span "Tesorería" at bounding box center [23, 84] width 36 height 10
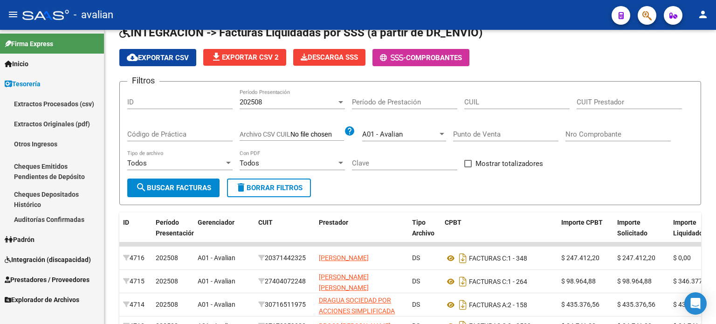
click at [28, 84] on span "Tesorería" at bounding box center [23, 84] width 36 height 10
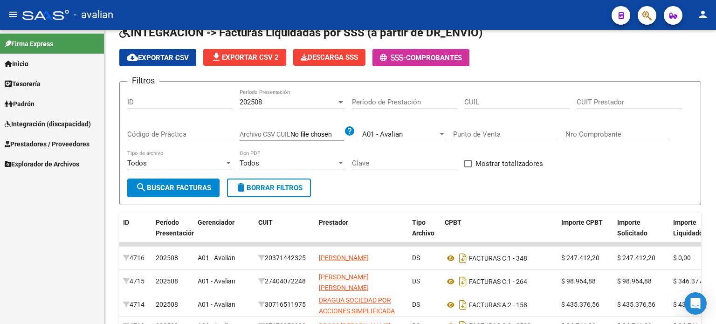
click at [28, 104] on span "Padrón" at bounding box center [20, 104] width 30 height 10
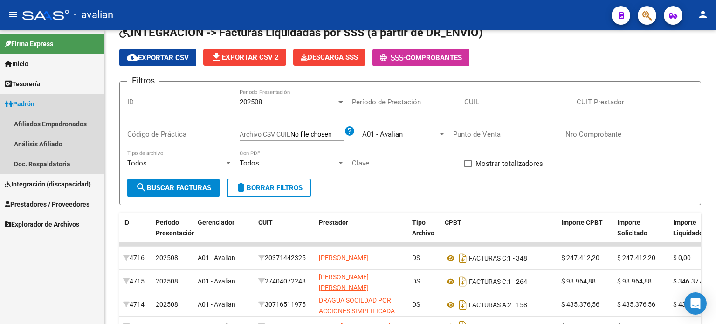
click at [28, 104] on span "Padrón" at bounding box center [20, 104] width 30 height 10
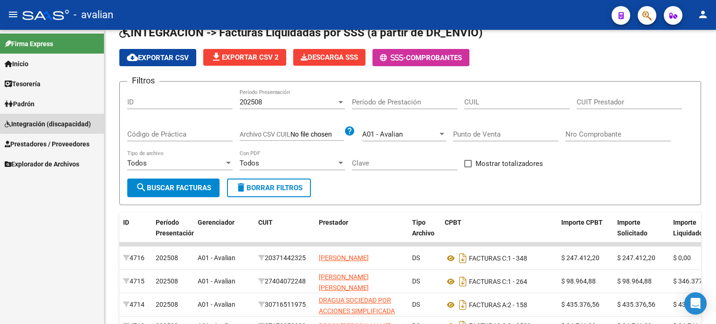
click at [53, 123] on span "Integración (discapacidad)" at bounding box center [48, 124] width 86 height 10
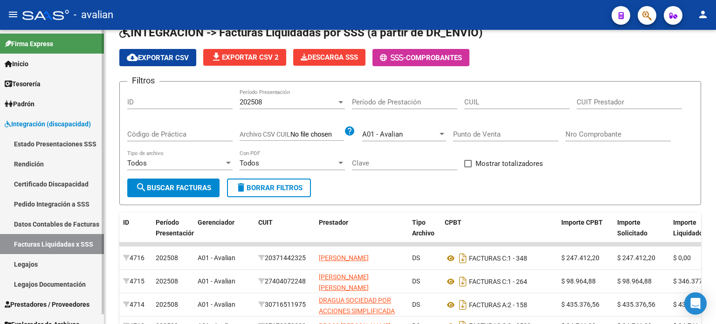
click at [50, 164] on link "Rendición" at bounding box center [52, 164] width 104 height 20
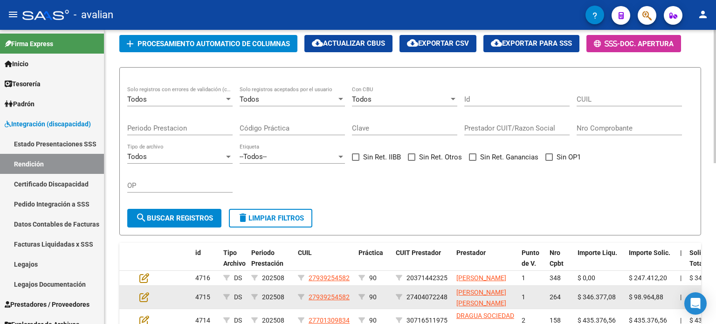
scroll to position [76, 0]
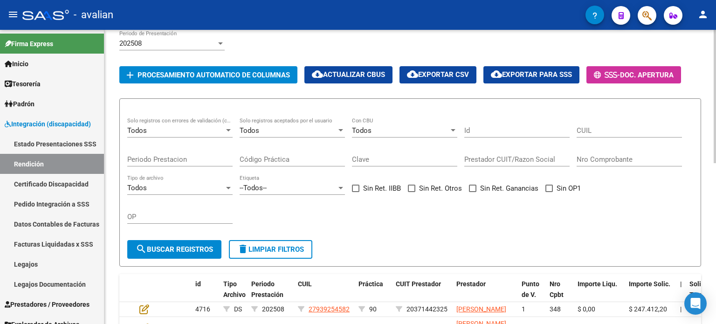
click at [383, 135] on div "Todos" at bounding box center [400, 130] width 97 height 8
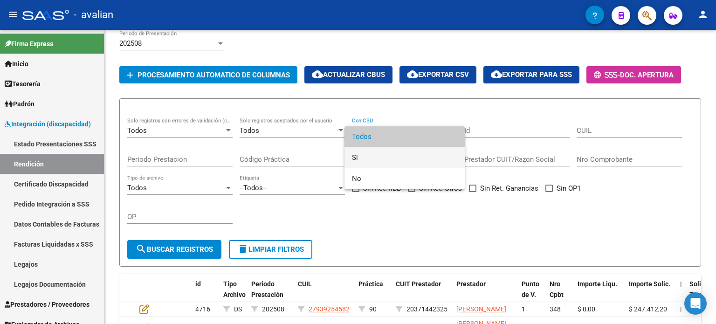
click at [371, 152] on span "Si" at bounding box center [404, 157] width 105 height 21
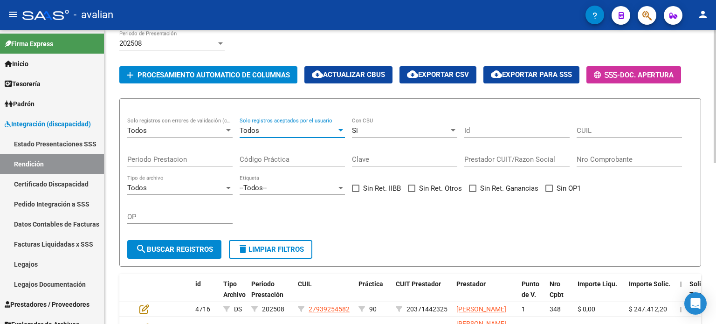
click at [317, 135] on div "Todos" at bounding box center [288, 130] width 97 height 8
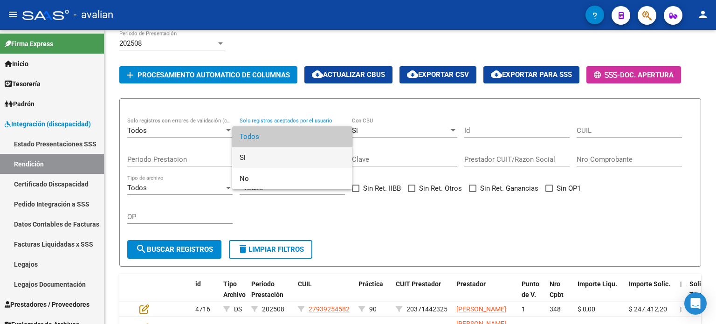
click at [275, 154] on span "Si" at bounding box center [292, 157] width 105 height 21
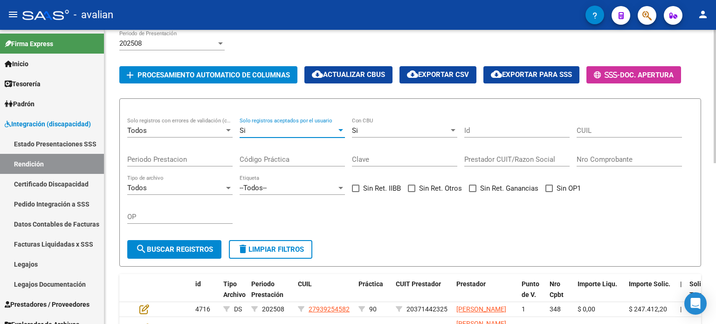
click at [186, 138] on div "Todos Solo registros con errores de validación (control 623 instructivo de rend…" at bounding box center [179, 128] width 105 height 20
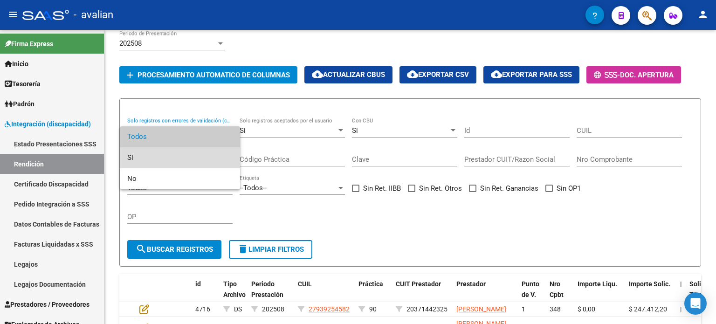
click at [182, 150] on span "Si" at bounding box center [179, 157] width 105 height 21
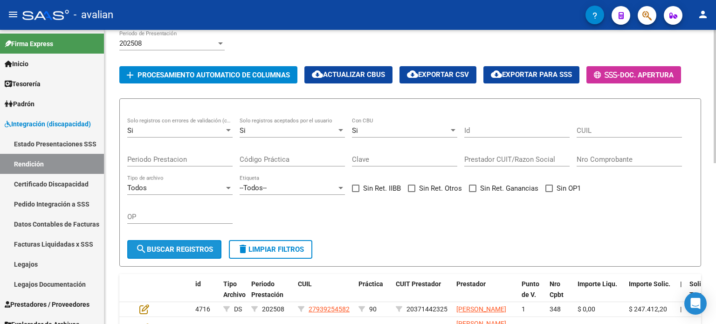
click at [185, 254] on span "search Buscar registros" at bounding box center [174, 249] width 77 height 8
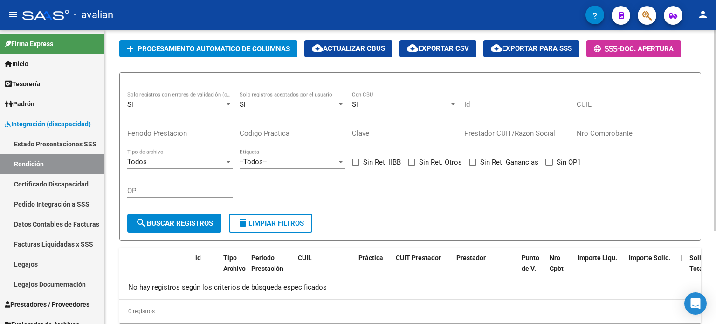
scroll to position [89, 0]
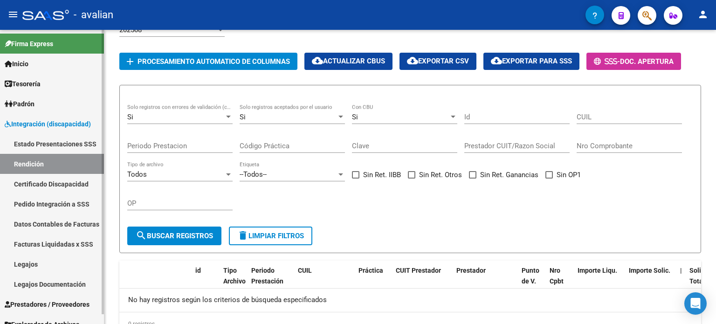
click at [35, 119] on span "Integración (discapacidad)" at bounding box center [48, 124] width 86 height 10
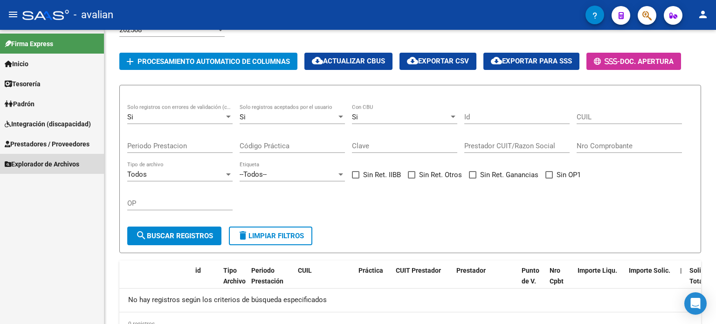
click at [66, 167] on span "Explorador de Archivos" at bounding box center [42, 164] width 75 height 10
click at [67, 167] on span "Explorador de Archivos" at bounding box center [42, 164] width 75 height 10
click at [62, 141] on span "Prestadores / Proveedores" at bounding box center [47, 144] width 85 height 10
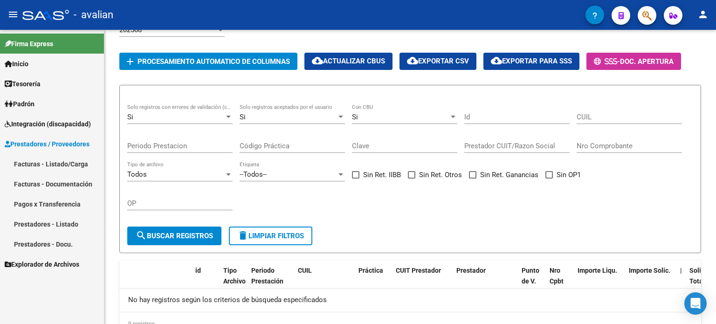
click at [28, 143] on span "Prestadores / Proveedores" at bounding box center [47, 144] width 85 height 10
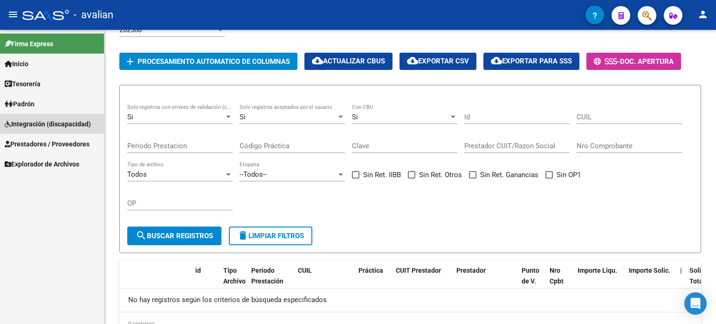
click at [28, 119] on span "Integración (discapacidad)" at bounding box center [48, 124] width 86 height 10
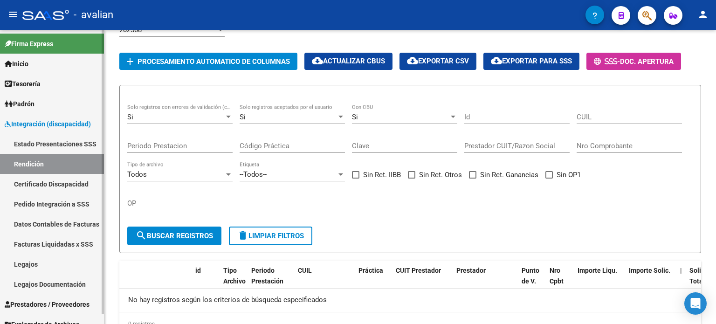
click at [69, 208] on link "Pedido Integración a SSS" at bounding box center [52, 204] width 104 height 20
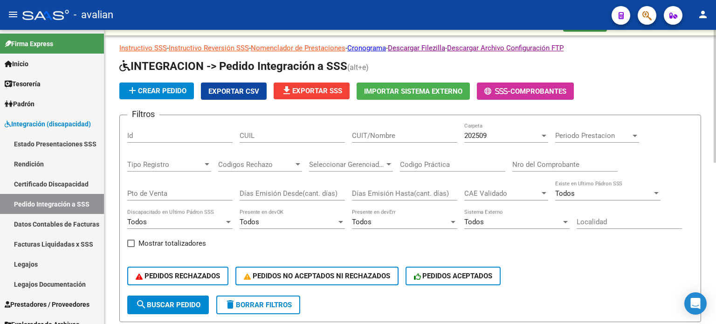
scroll to position [7, 0]
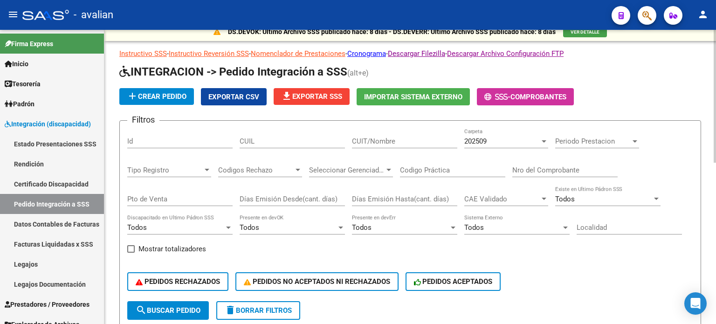
click at [655, 199] on div at bounding box center [656, 199] width 5 height 2
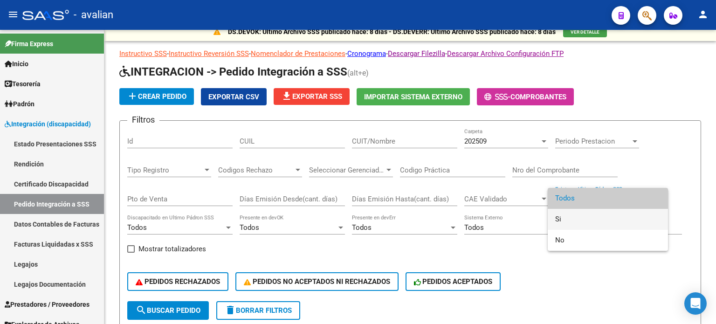
click at [560, 215] on span "Si" at bounding box center [607, 219] width 105 height 21
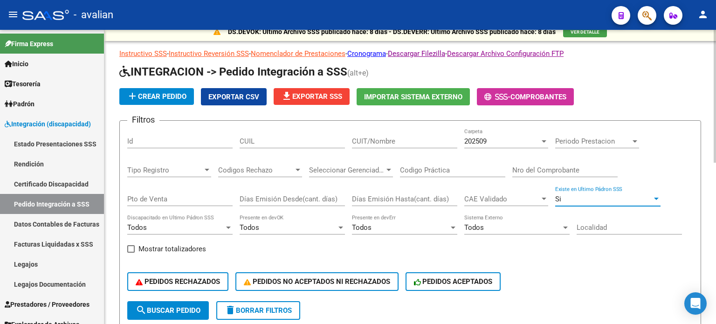
click at [506, 226] on div "Todos" at bounding box center [513, 227] width 97 height 8
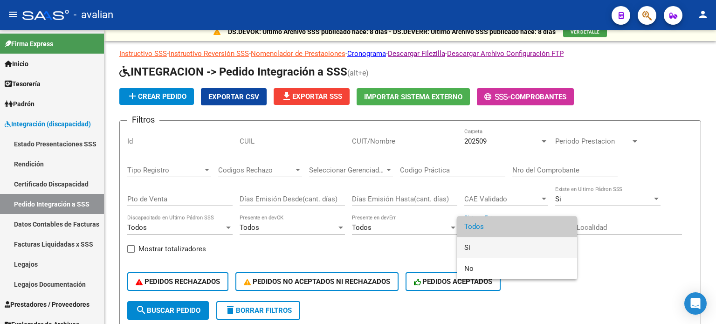
click at [494, 243] on span "Si" at bounding box center [517, 247] width 105 height 21
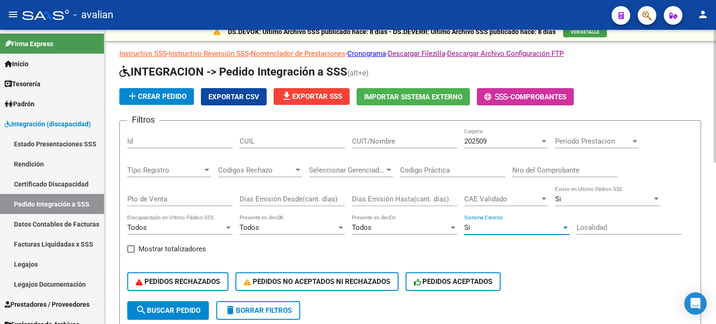
click at [605, 142] on span "Periodo Prestacion" at bounding box center [593, 141] width 76 height 8
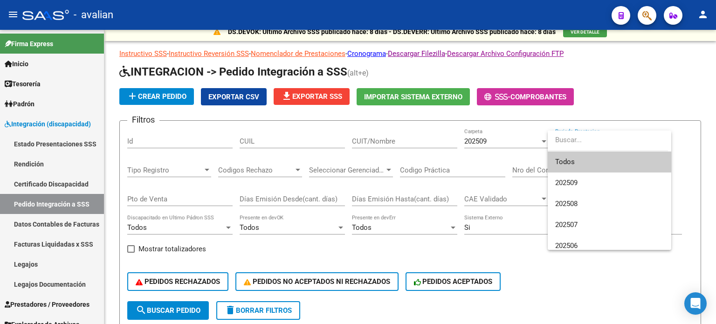
click at [571, 167] on span "Todos" at bounding box center [609, 162] width 109 height 21
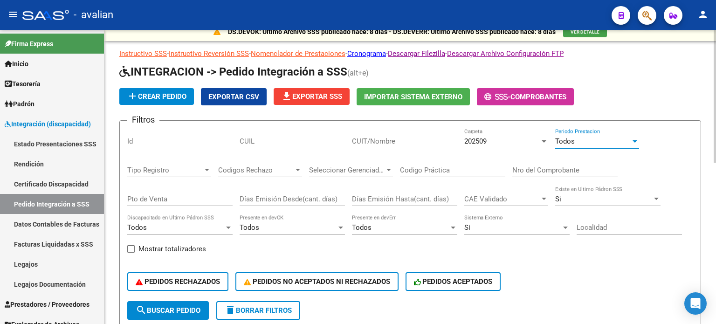
click at [513, 140] on div "202509" at bounding box center [503, 141] width 76 height 8
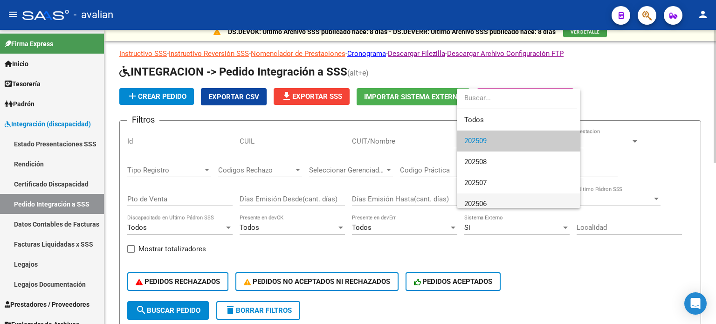
click at [500, 195] on span "202506" at bounding box center [519, 204] width 109 height 21
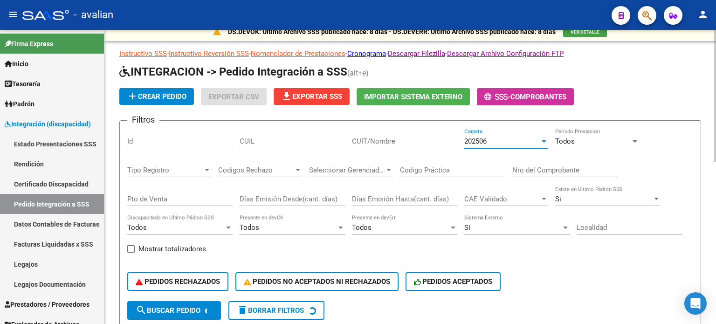
scroll to position [6, 0]
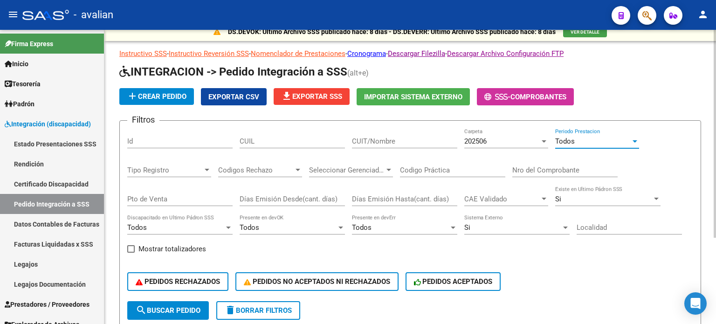
click at [580, 144] on div "Todos" at bounding box center [593, 141] width 76 height 8
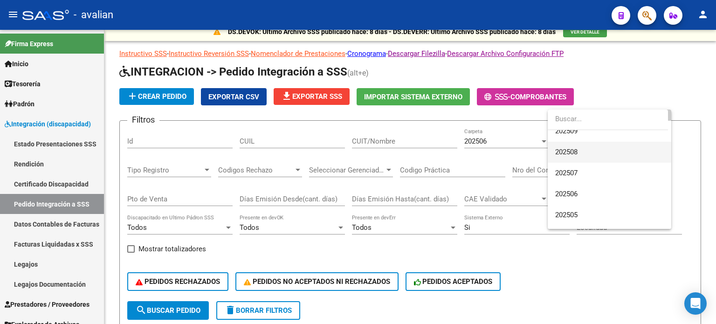
scroll to position [47, 0]
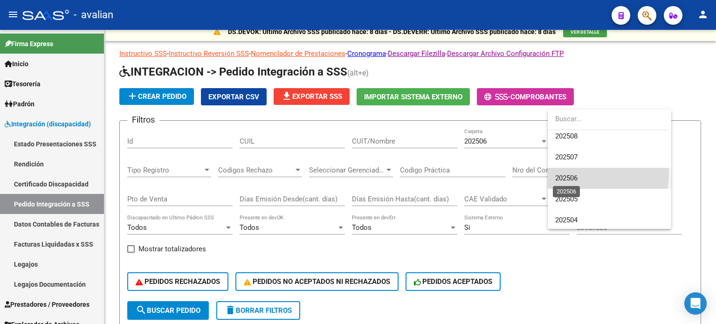
click at [575, 174] on span "202506" at bounding box center [566, 178] width 22 height 8
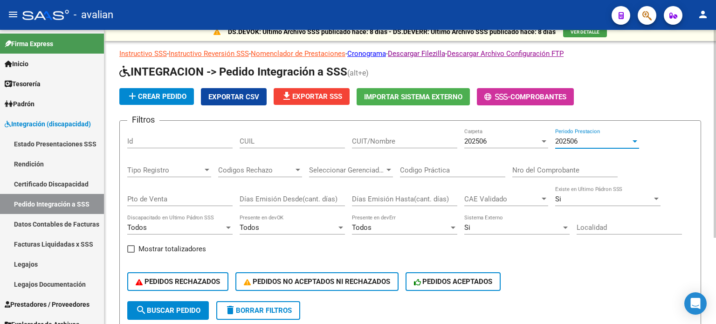
click at [342, 173] on div "Seleccionar Gerenciador Seleccionar Gerenciador" at bounding box center [351, 167] width 84 height 20
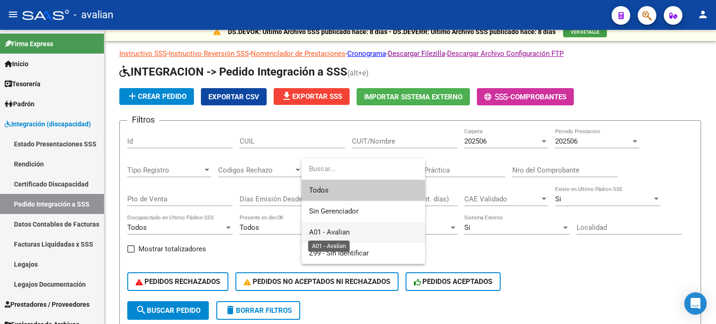
click at [339, 230] on span "A01 - Avalian" at bounding box center [329, 232] width 41 height 8
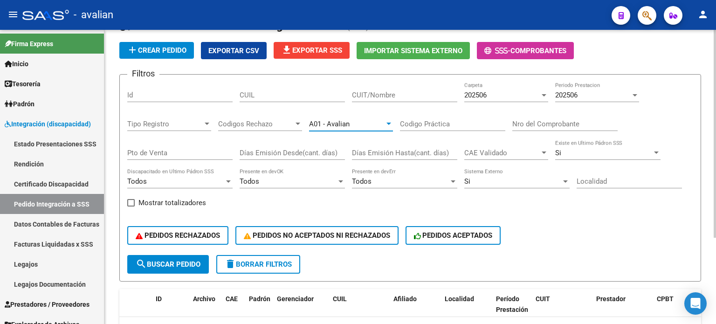
scroll to position [121, 0]
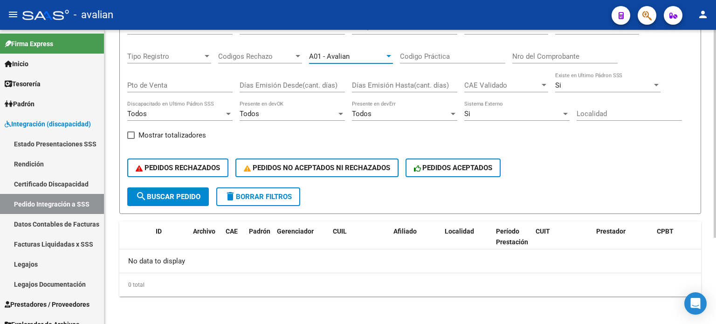
click at [153, 194] on span "search Buscar Pedido" at bounding box center [168, 197] width 65 height 8
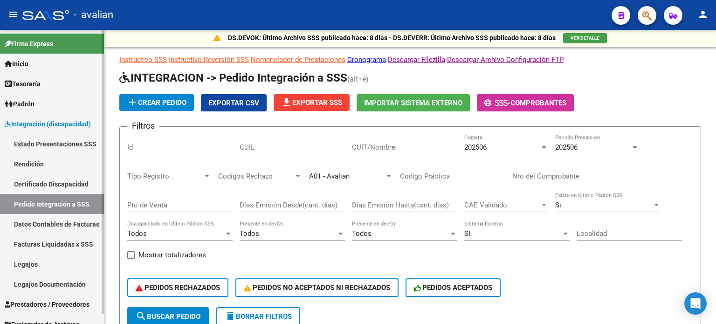
scroll to position [0, 0]
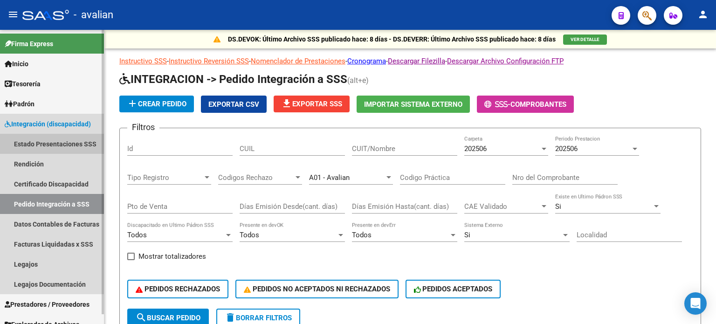
click at [53, 143] on link "Estado Presentaciones SSS" at bounding box center [52, 144] width 104 height 20
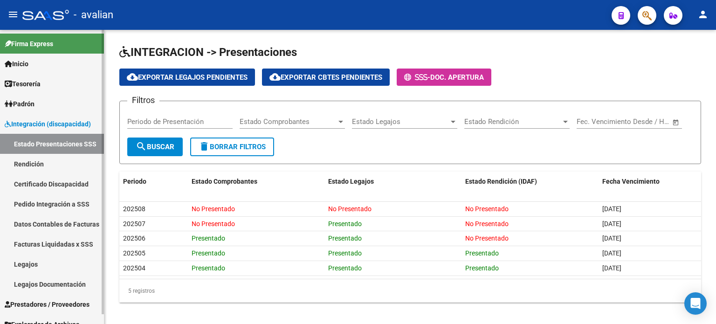
click at [40, 169] on link "Rendición" at bounding box center [52, 164] width 104 height 20
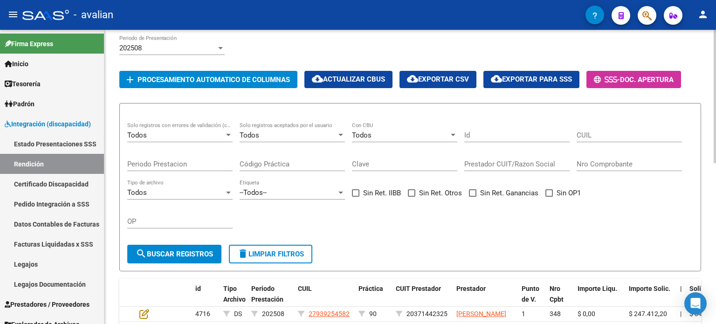
scroll to position [93, 0]
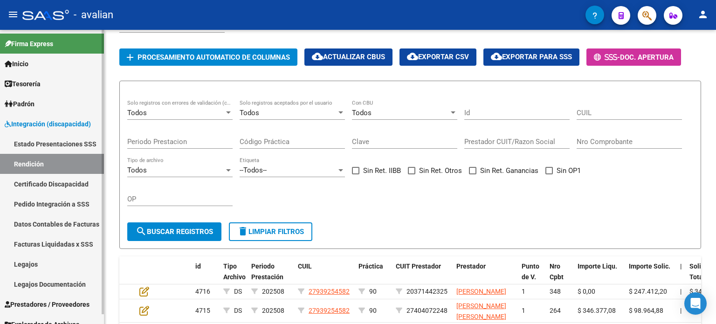
click at [58, 179] on link "Certificado Discapacidad" at bounding box center [52, 184] width 104 height 20
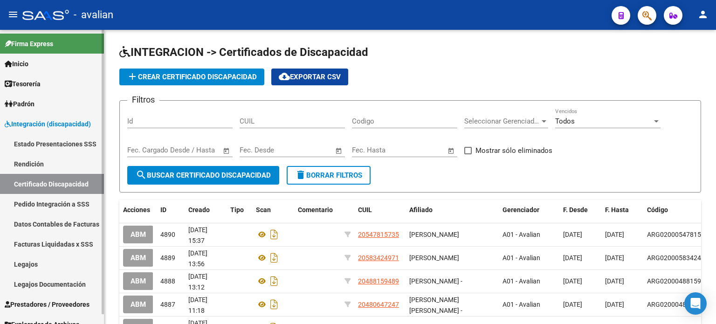
click at [60, 206] on link "Pedido Integración a SSS" at bounding box center [52, 204] width 104 height 20
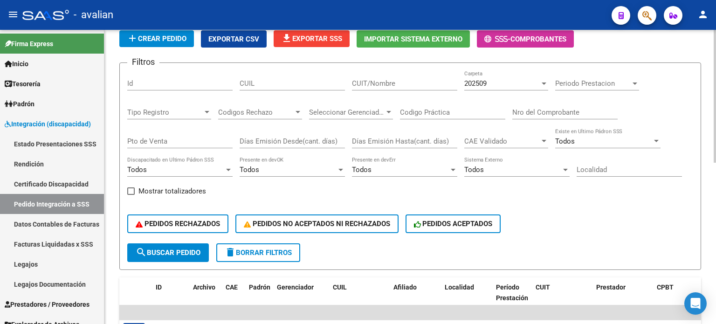
scroll to position [93, 0]
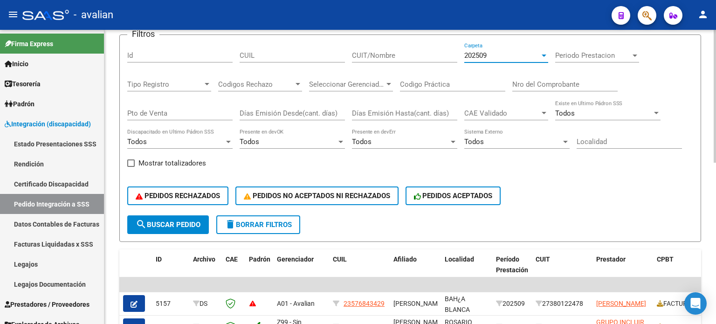
click at [525, 52] on div "202509" at bounding box center [503, 55] width 76 height 8
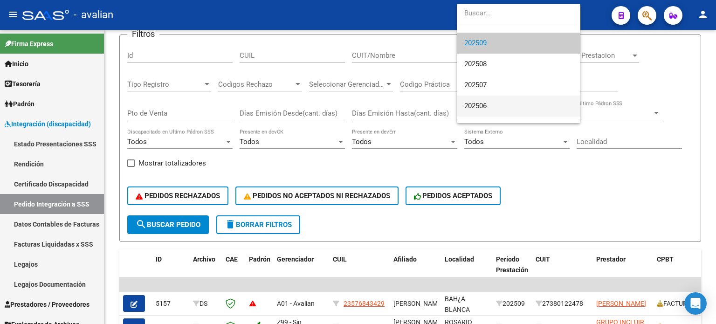
scroll to position [48, 0]
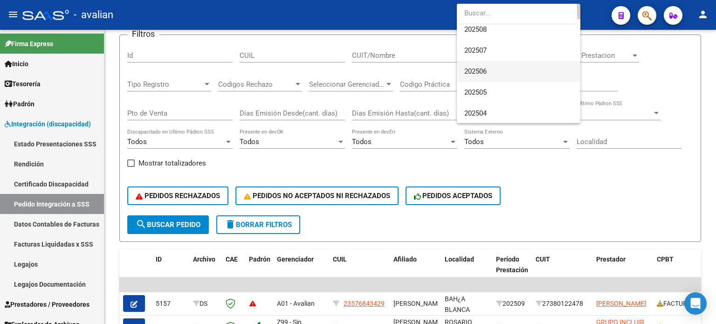
click at [492, 74] on span "202506" at bounding box center [519, 71] width 109 height 21
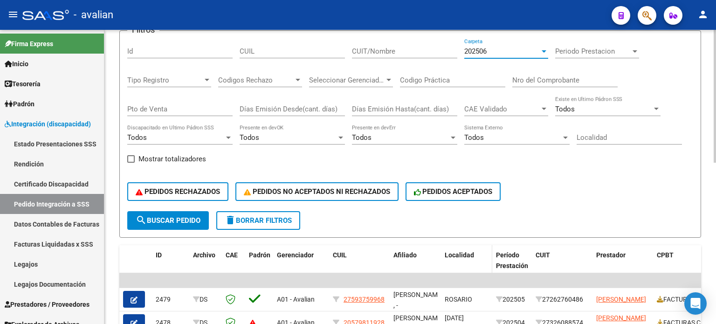
scroll to position [93, 0]
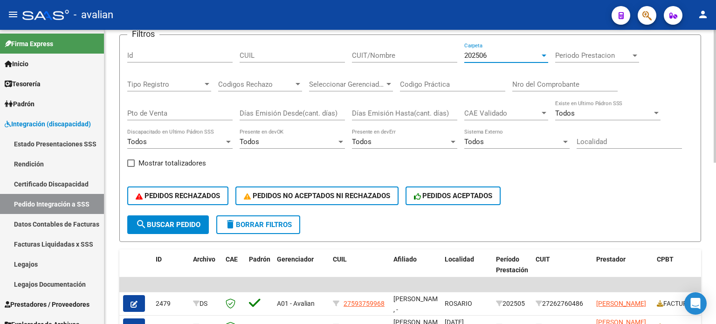
click at [362, 88] on div "Seleccionar Gerenciador Seleccionar Gerenciador" at bounding box center [351, 81] width 84 height 20
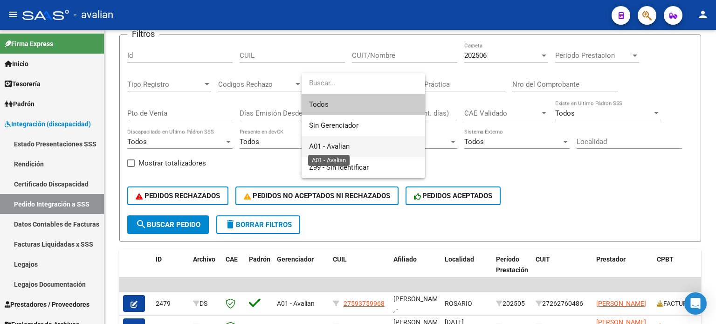
click at [334, 147] on span "A01 - Avalian" at bounding box center [329, 146] width 41 height 8
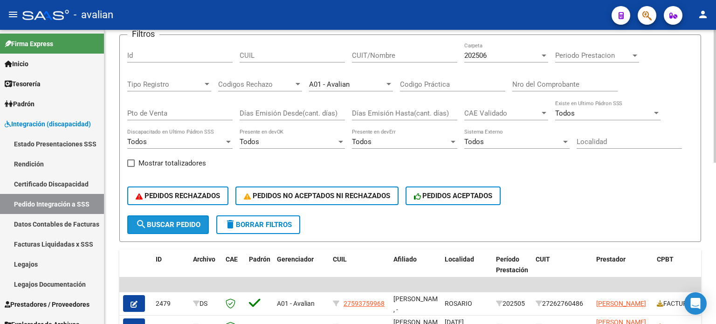
click at [198, 222] on span "search Buscar Pedido" at bounding box center [168, 225] width 65 height 8
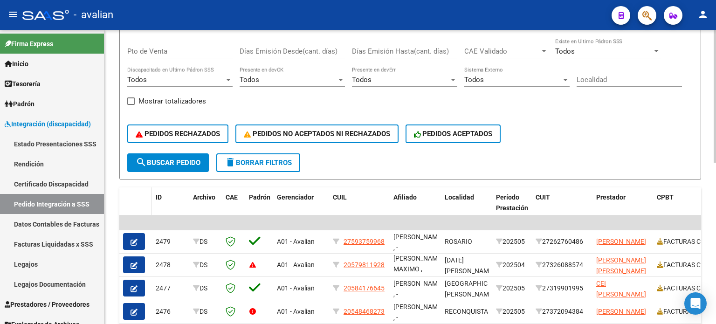
scroll to position [140, 0]
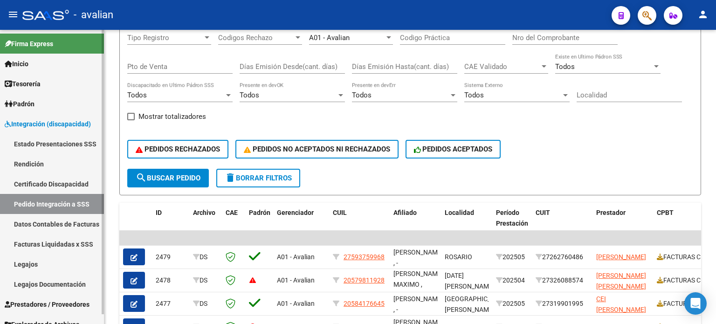
click at [75, 221] on link "Datos Contables de Facturas" at bounding box center [52, 224] width 104 height 20
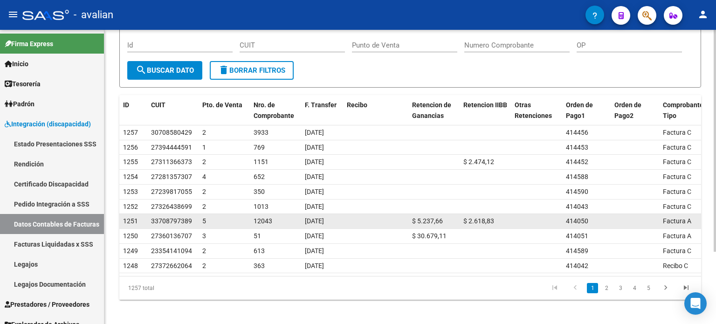
scroll to position [93, 0]
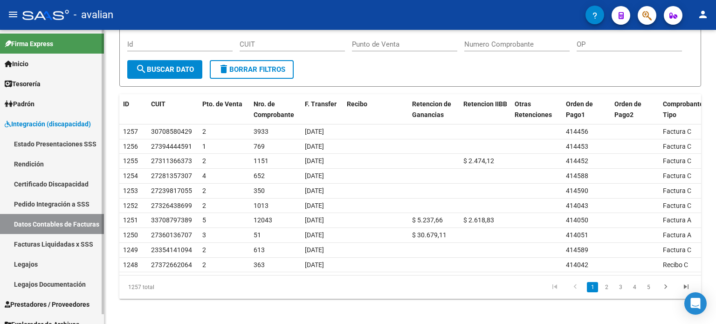
click at [43, 246] on link "Facturas Liquidadas x SSS" at bounding box center [52, 244] width 104 height 20
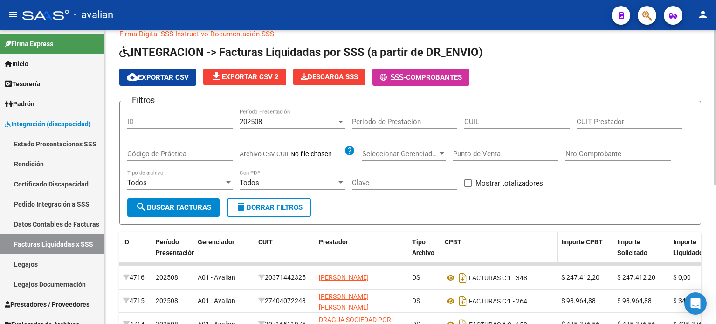
scroll to position [47, 0]
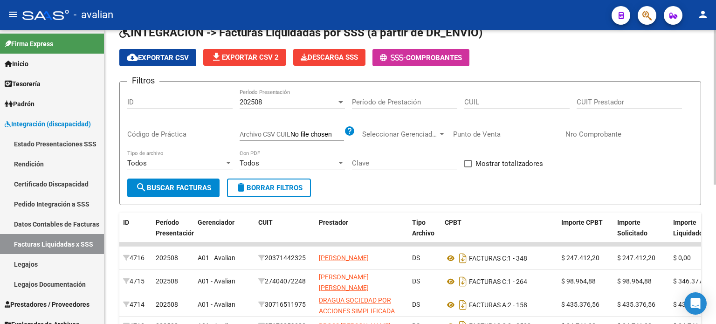
click at [473, 163] on label "Mostrar totalizadores" at bounding box center [504, 163] width 79 height 11
click at [468, 167] on input "Mostrar totalizadores" at bounding box center [468, 167] width 0 height 0
checkbox input "true"
click at [199, 185] on span "search Buscar Facturas" at bounding box center [174, 188] width 76 height 8
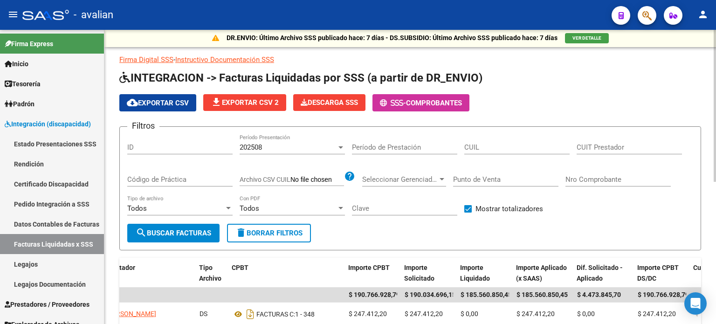
scroll to position [0, 0]
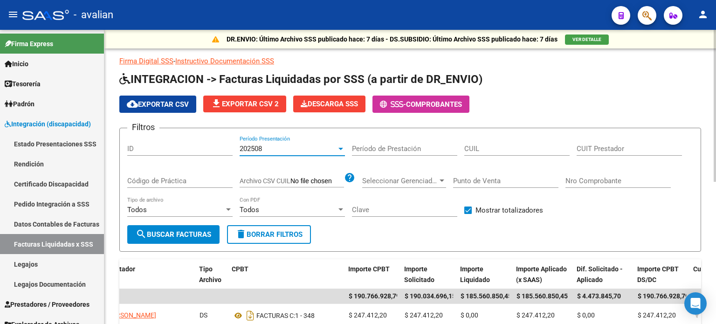
click at [314, 145] on div "202508" at bounding box center [288, 149] width 97 height 8
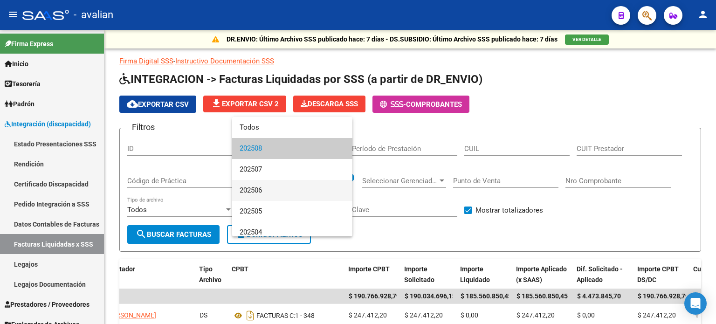
click at [283, 191] on span "202506" at bounding box center [292, 190] width 105 height 21
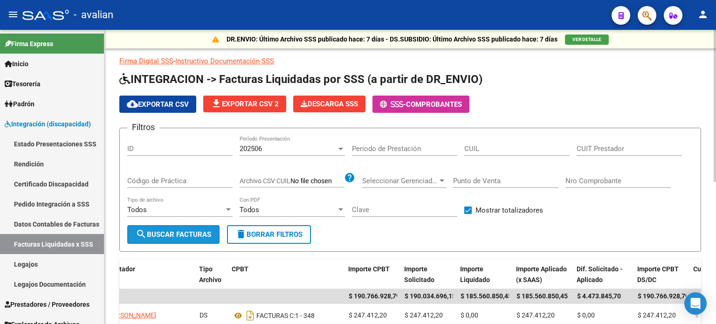
click at [177, 235] on span "search Buscar Facturas" at bounding box center [174, 234] width 76 height 8
click at [321, 211] on div "Todos" at bounding box center [288, 210] width 97 height 8
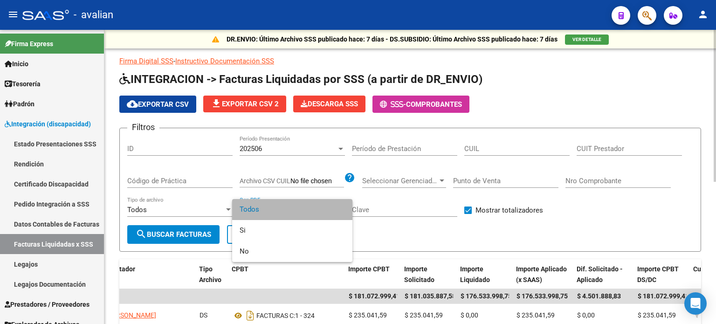
click at [321, 211] on span "Todos" at bounding box center [292, 209] width 105 height 21
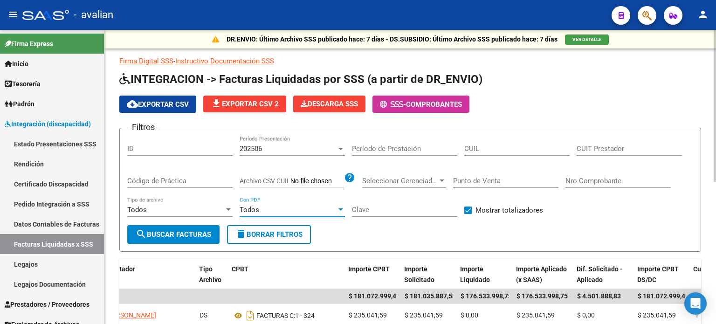
click at [294, 182] on input "Archivo CSV CUIL" at bounding box center [318, 181] width 54 height 8
click at [423, 181] on span "Seleccionar Gerenciador" at bounding box center [400, 181] width 76 height 8
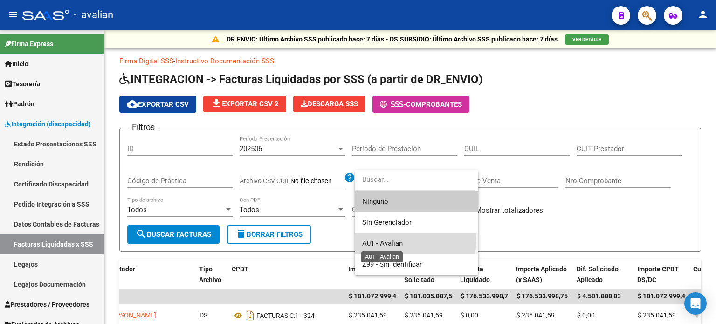
click at [397, 239] on span "A01 - Avalian" at bounding box center [382, 243] width 41 height 8
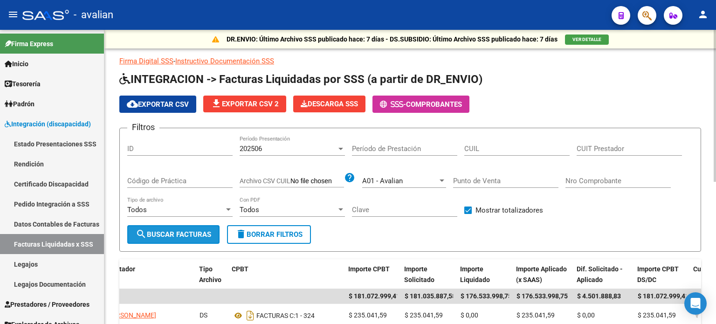
click at [194, 236] on span "search Buscar Facturas" at bounding box center [174, 234] width 76 height 8
click at [291, 152] on div "202506" at bounding box center [288, 149] width 97 height 8
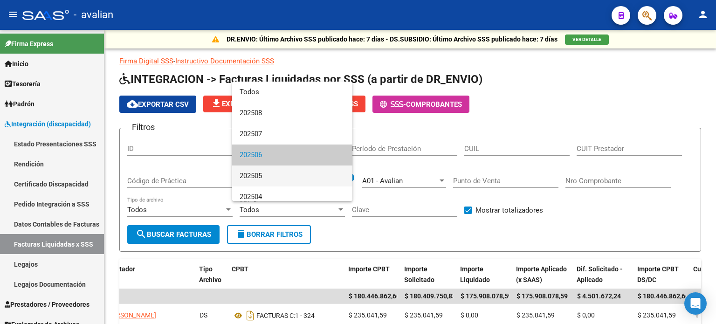
scroll to position [7, 0]
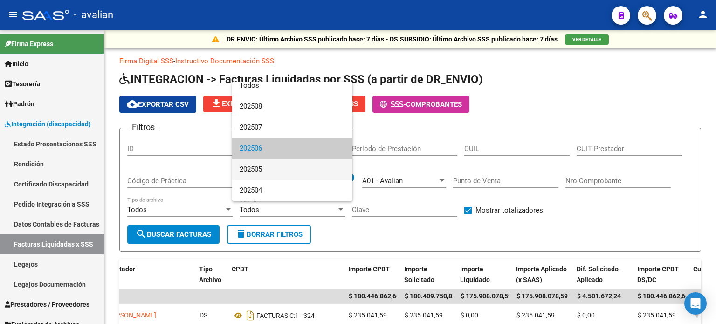
click at [270, 168] on span "202505" at bounding box center [292, 169] width 105 height 21
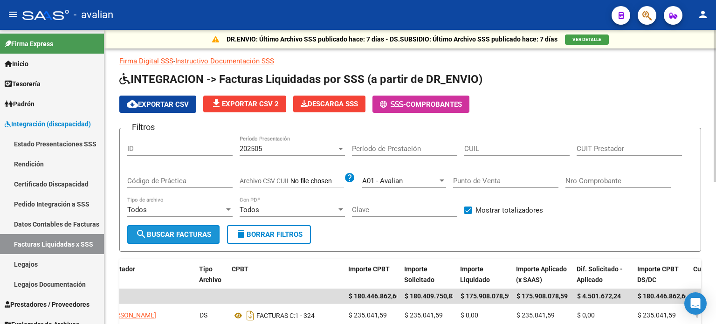
click at [207, 231] on span "search Buscar Facturas" at bounding box center [174, 234] width 76 height 8
click at [279, 141] on div "202505 Período Presentación" at bounding box center [292, 146] width 105 height 20
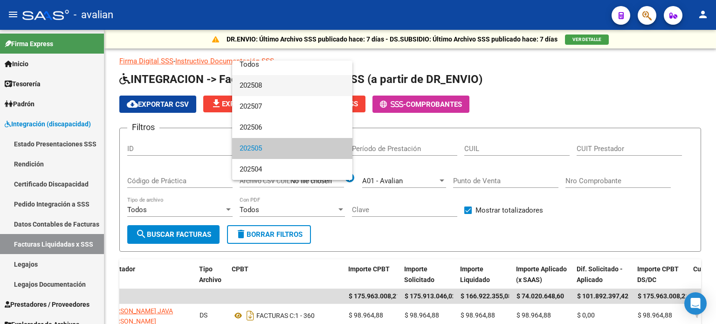
click at [273, 89] on span "202508" at bounding box center [292, 85] width 105 height 21
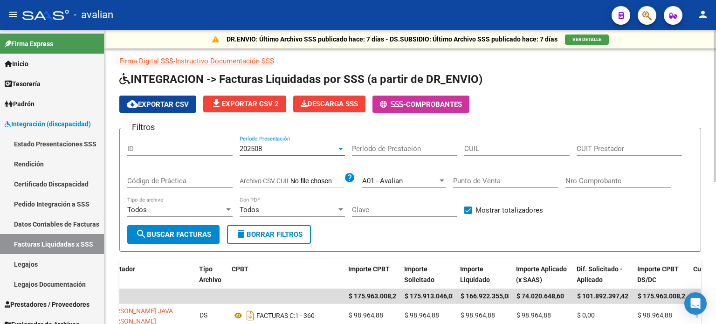
click at [197, 231] on span "search Buscar Facturas" at bounding box center [174, 234] width 76 height 8
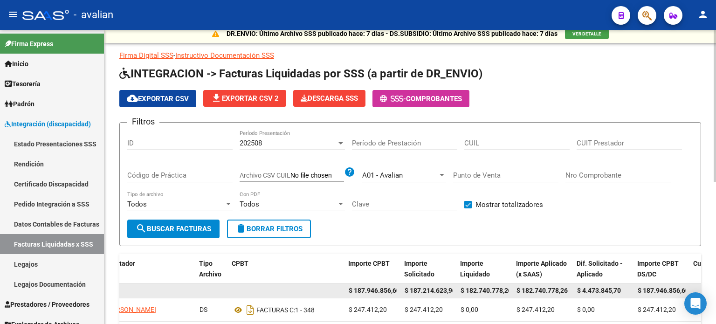
scroll to position [0, 0]
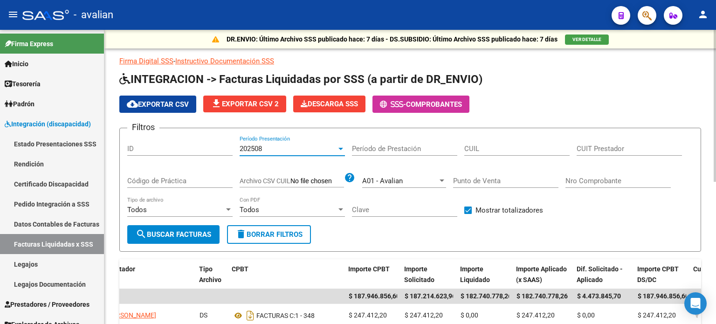
click at [300, 152] on div "202508" at bounding box center [288, 149] width 97 height 8
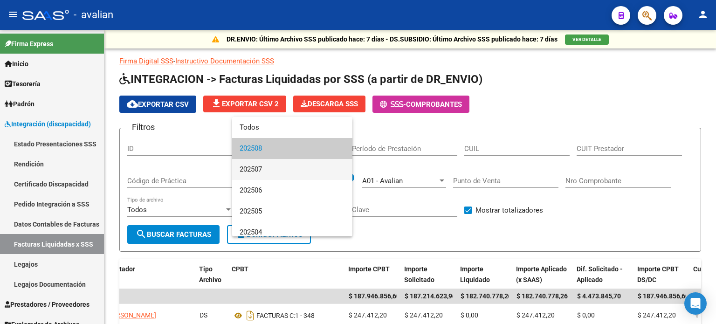
click at [270, 167] on span "202507" at bounding box center [292, 169] width 105 height 21
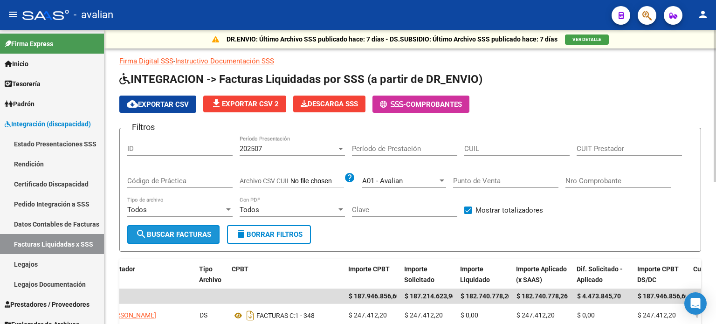
click at [187, 238] on span "search Buscar Facturas" at bounding box center [174, 234] width 76 height 8
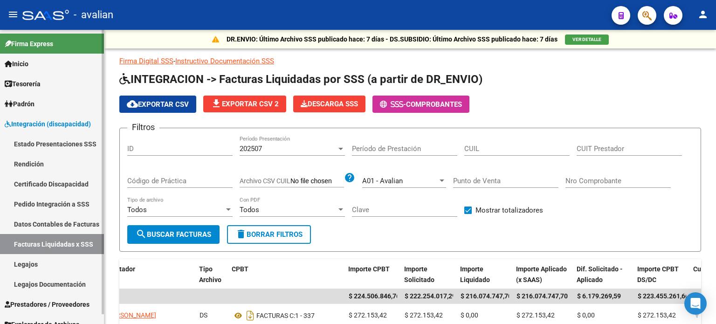
click at [38, 149] on link "Estado Presentaciones SSS" at bounding box center [52, 144] width 104 height 20
